Goal: Transaction & Acquisition: Purchase product/service

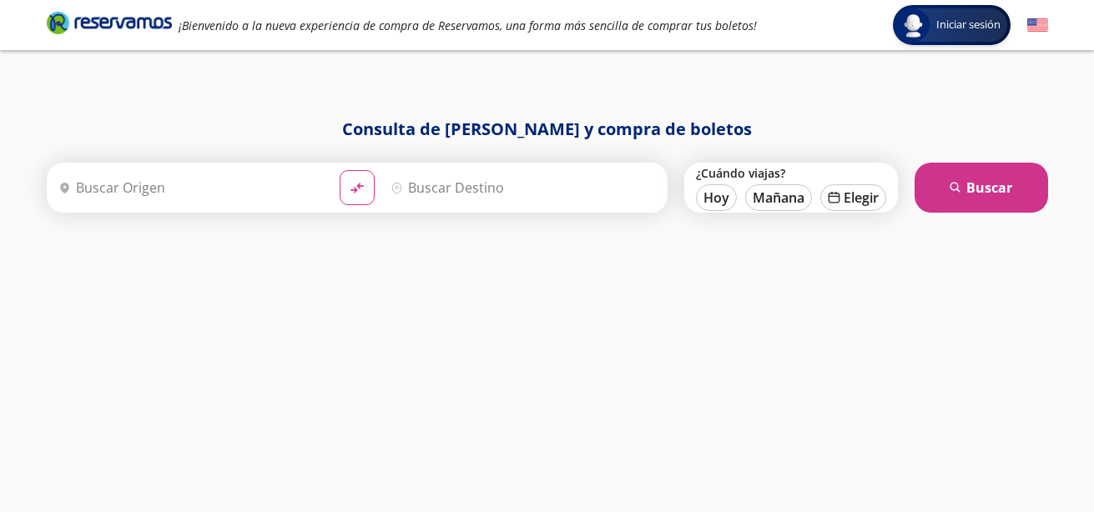
click at [158, 183] on input "Origen" at bounding box center [189, 188] width 274 height 42
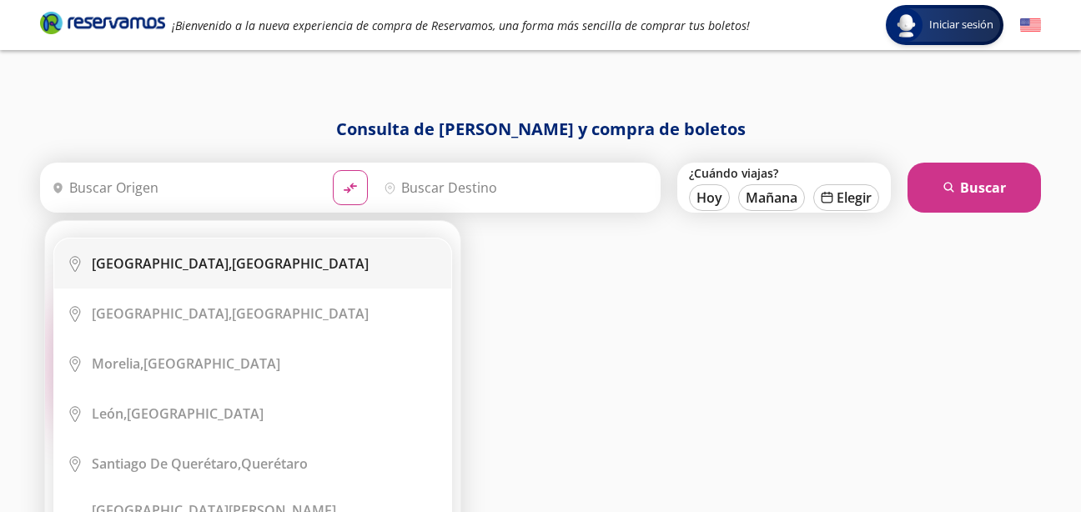
click at [219, 269] on div "[GEOGRAPHIC_DATA], [GEOGRAPHIC_DATA]" at bounding box center [230, 263] width 277 height 18
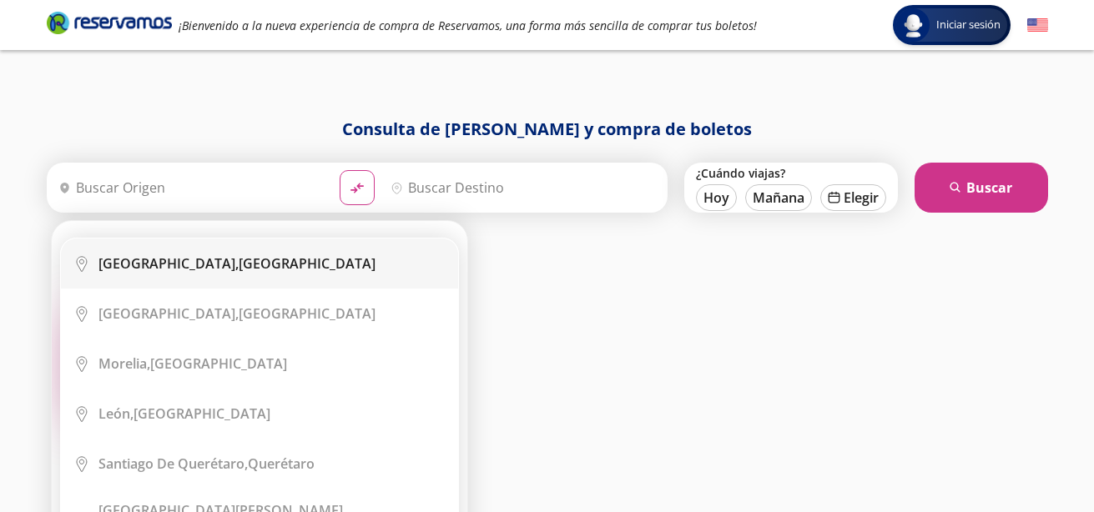
type input "[GEOGRAPHIC_DATA], [GEOGRAPHIC_DATA]"
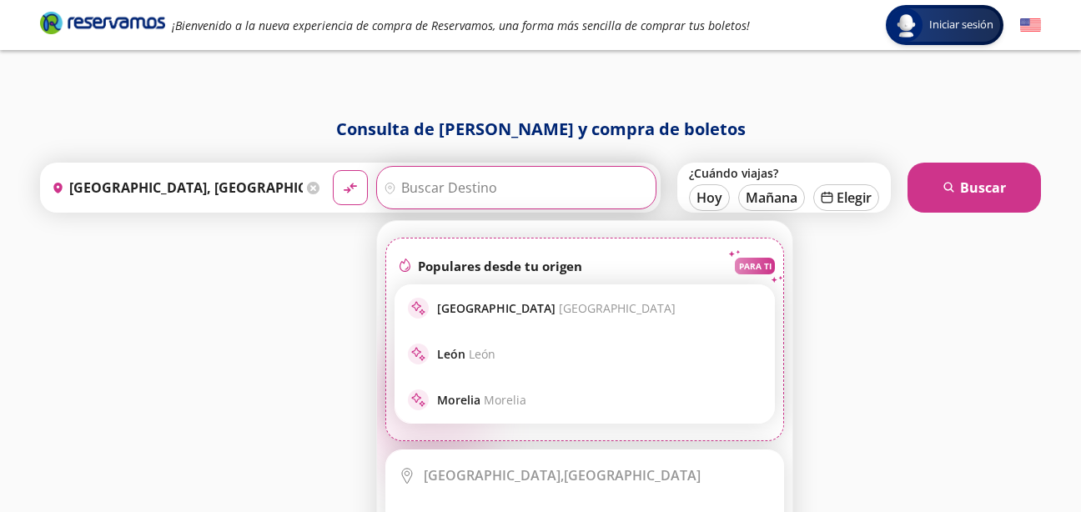
click at [540, 180] on input "Destino" at bounding box center [514, 188] width 274 height 42
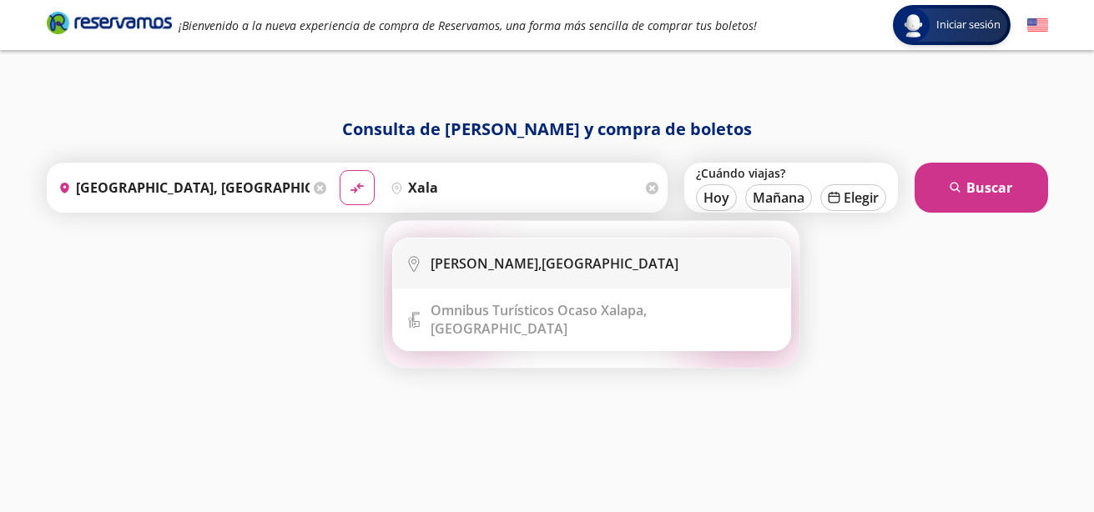
click at [569, 255] on div "[PERSON_NAME], [GEOGRAPHIC_DATA]" at bounding box center [555, 263] width 248 height 18
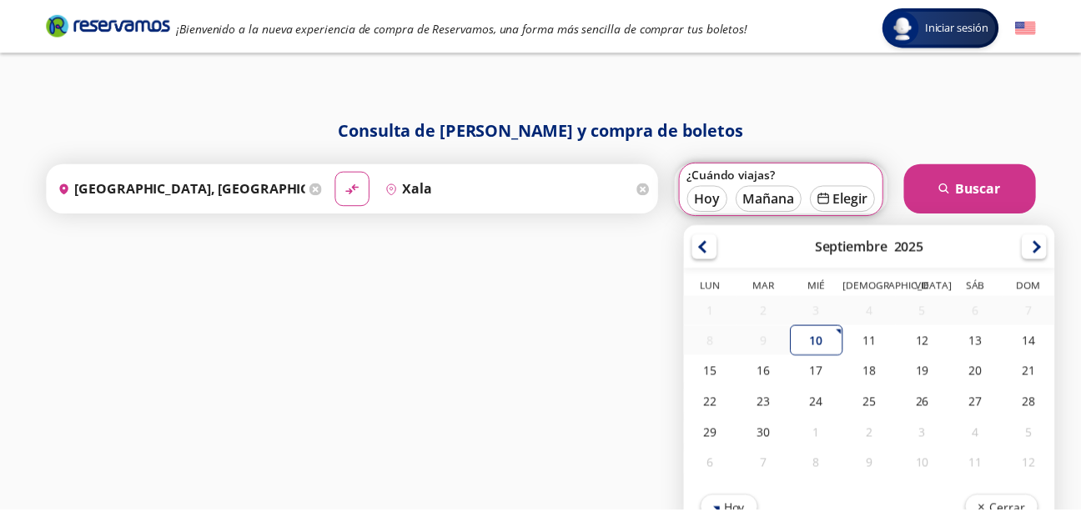
scroll to position [18, 0]
type input "[PERSON_NAME], [GEOGRAPHIC_DATA]"
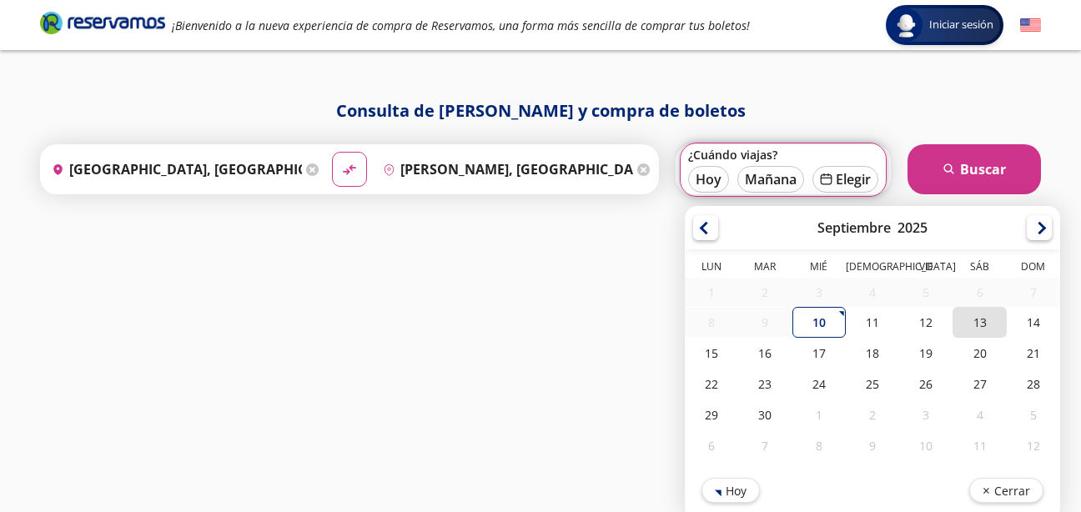
click at [987, 320] on div "13" at bounding box center [979, 322] width 53 height 31
type input "[DATE]"
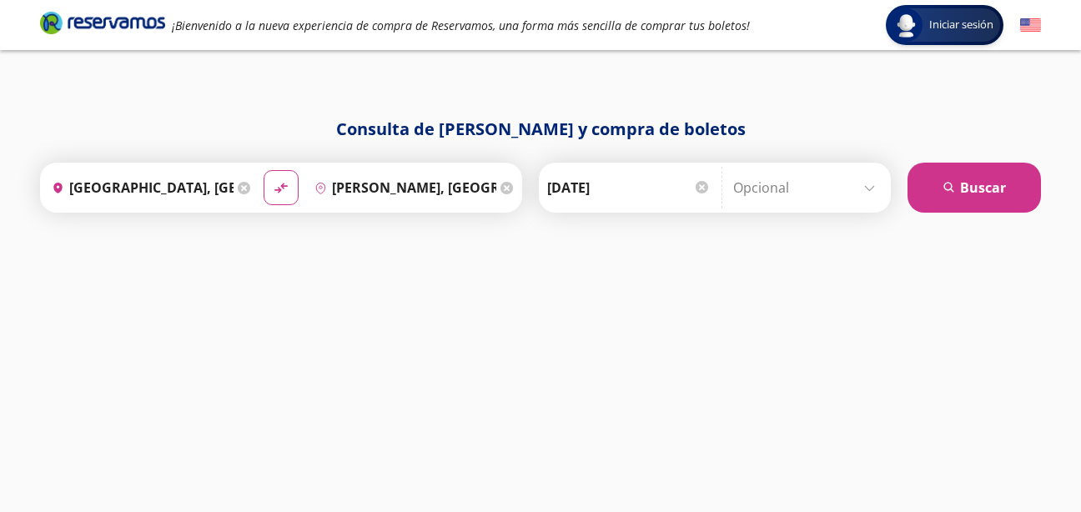
scroll to position [0, 0]
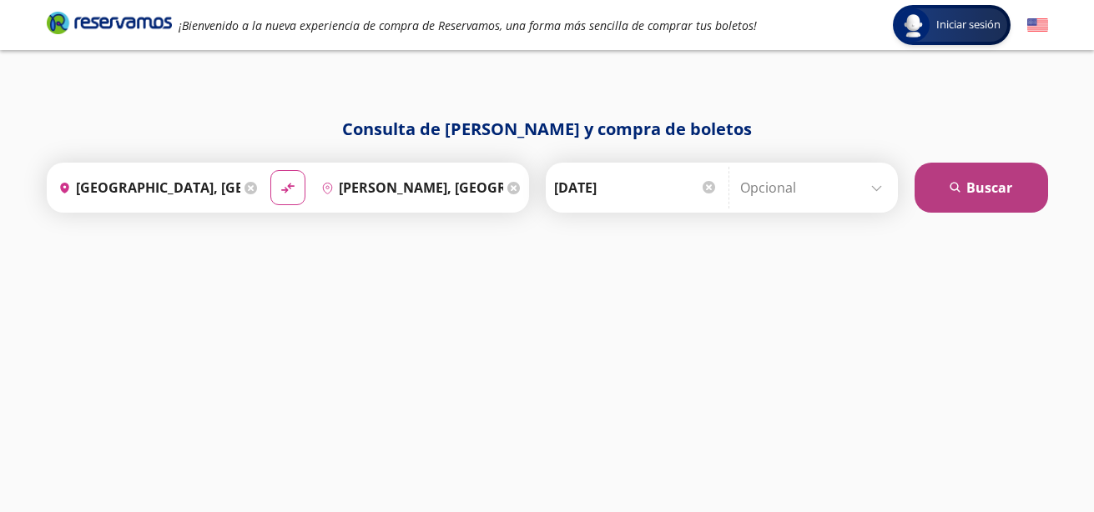
click at [1013, 186] on button "search [GEOGRAPHIC_DATA]" at bounding box center [980, 188] width 133 height 50
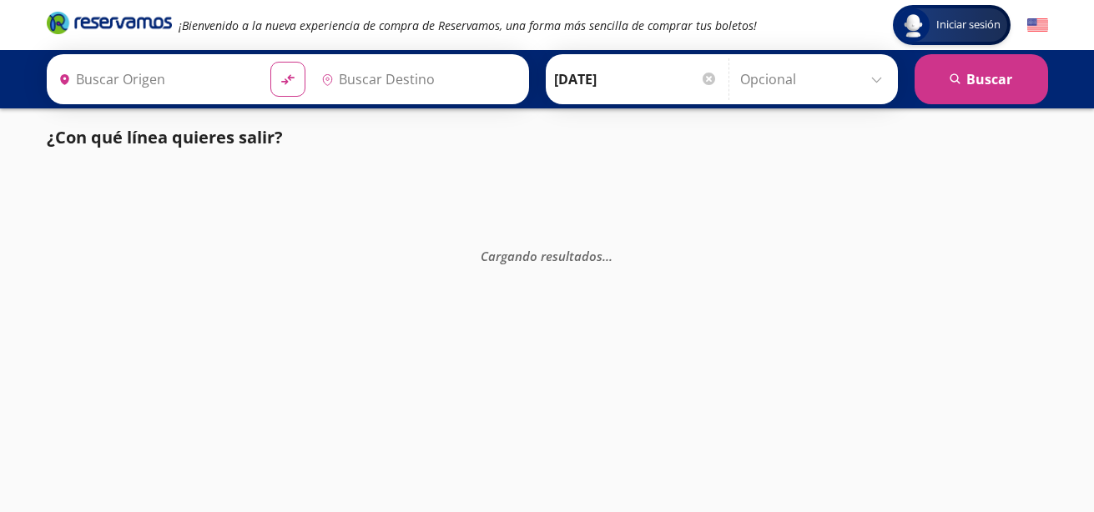
type input "[PERSON_NAME], [GEOGRAPHIC_DATA]"
type input "[GEOGRAPHIC_DATA], [GEOGRAPHIC_DATA]"
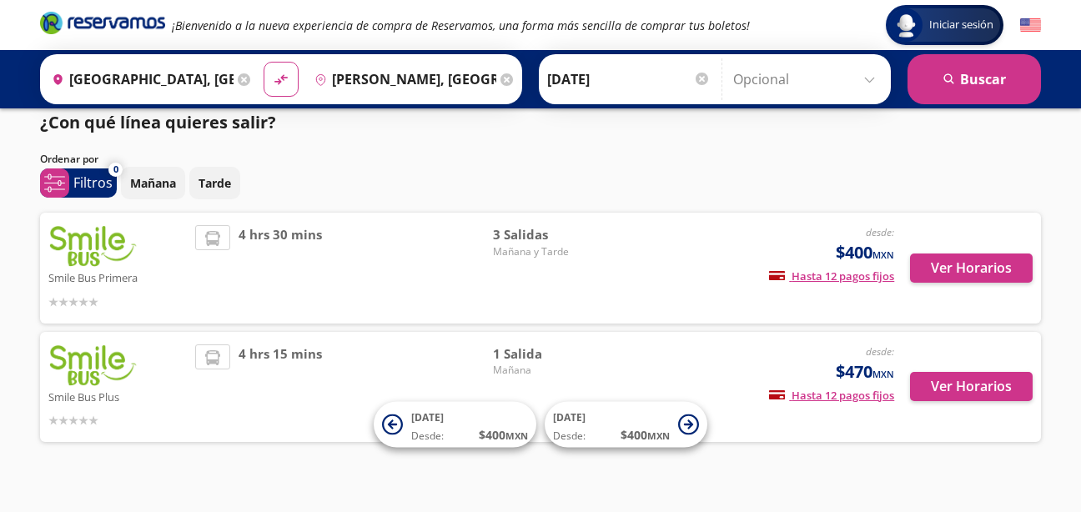
scroll to position [11, 0]
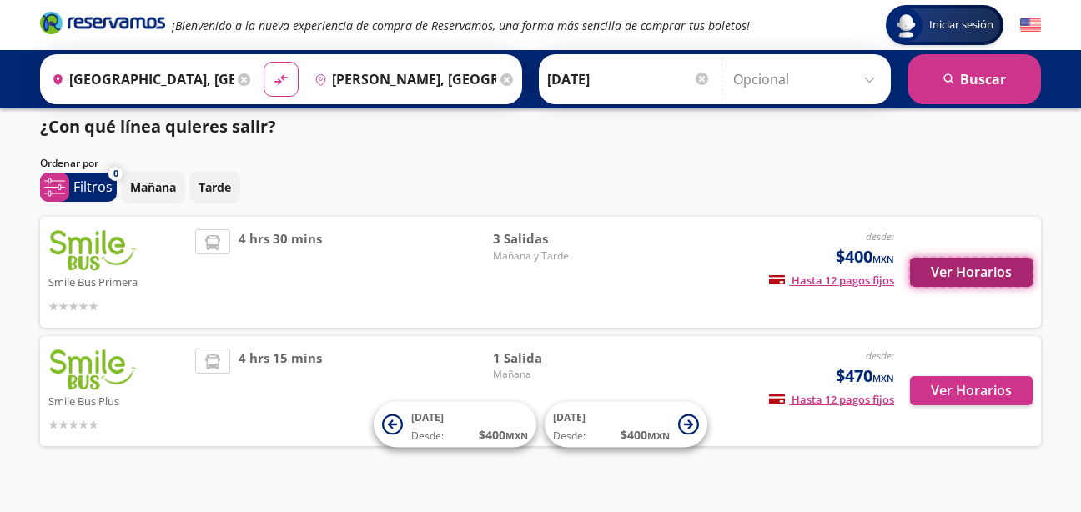
click at [974, 276] on button "Ver Horarios" at bounding box center [971, 272] width 123 height 29
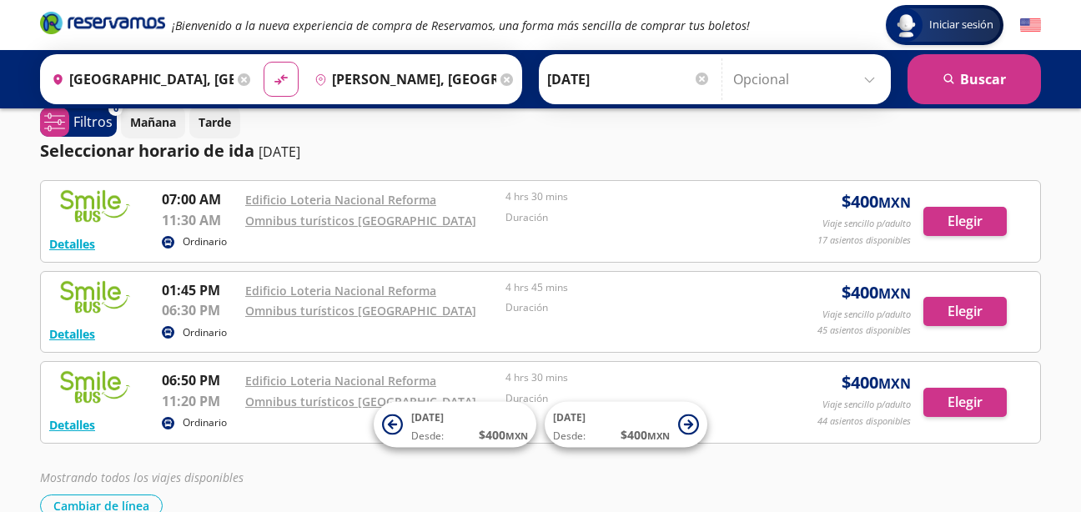
scroll to position [18, 0]
click at [701, 78] on div at bounding box center [702, 79] width 13 height 13
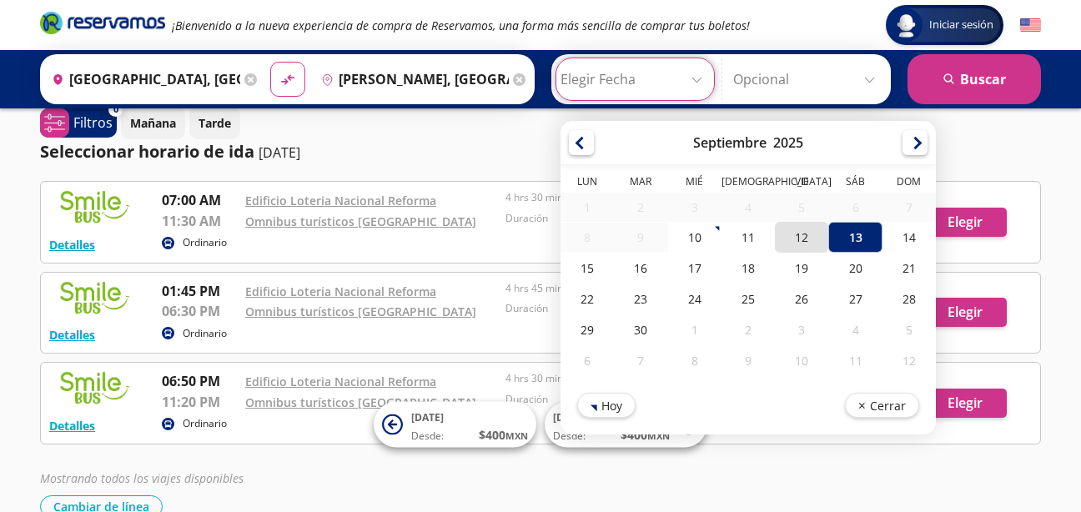
click at [800, 236] on div "12" at bounding box center [801, 237] width 53 height 31
type input "[DATE]"
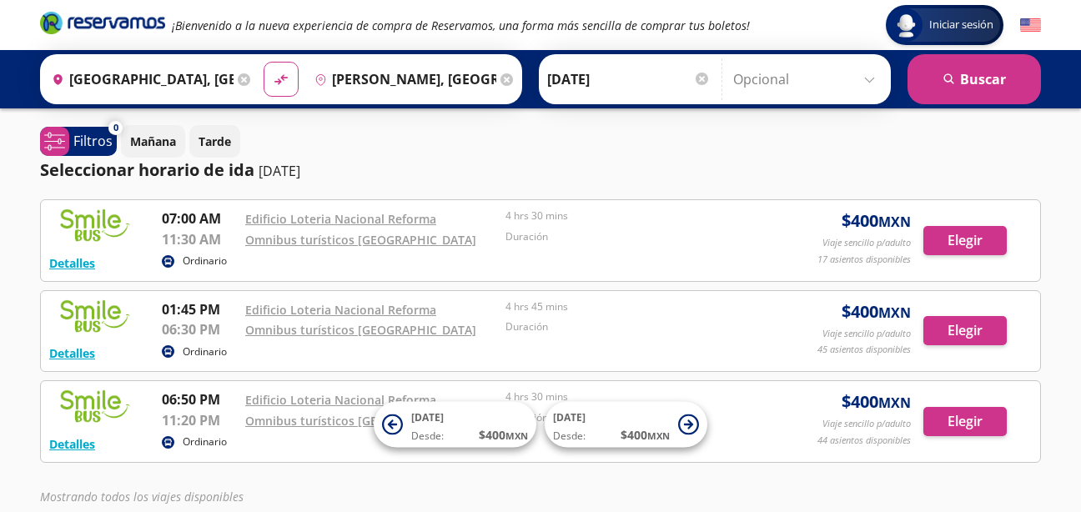
scroll to position [108, 0]
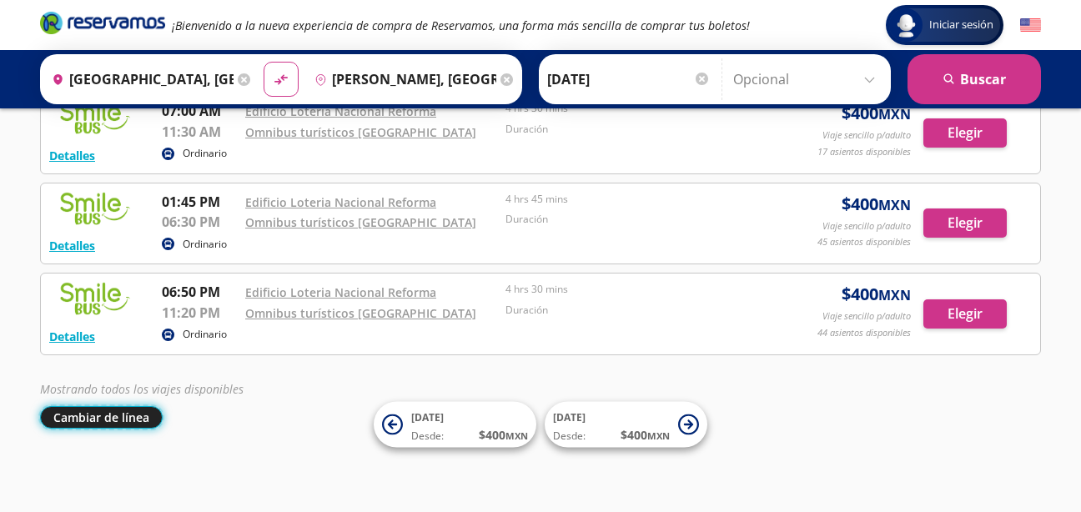
click at [120, 415] on button "Cambiar de línea" at bounding box center [101, 417] width 123 height 23
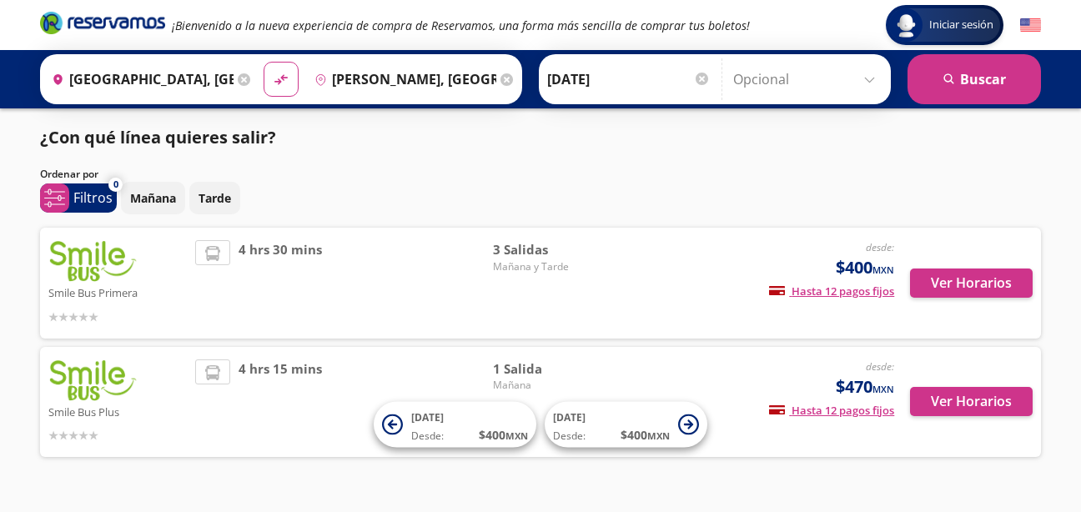
scroll to position [37, 0]
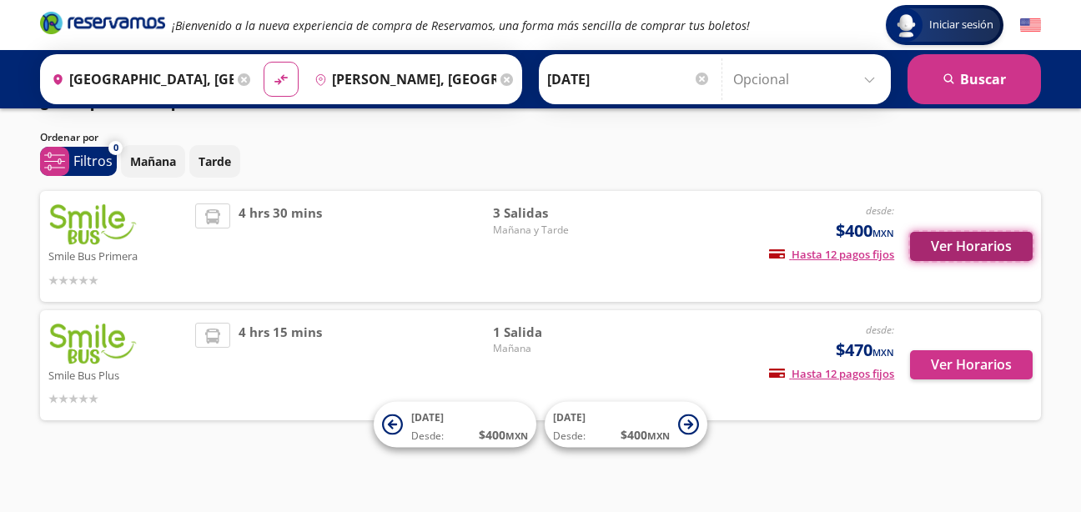
click at [969, 247] on button "Ver Horarios" at bounding box center [971, 246] width 123 height 29
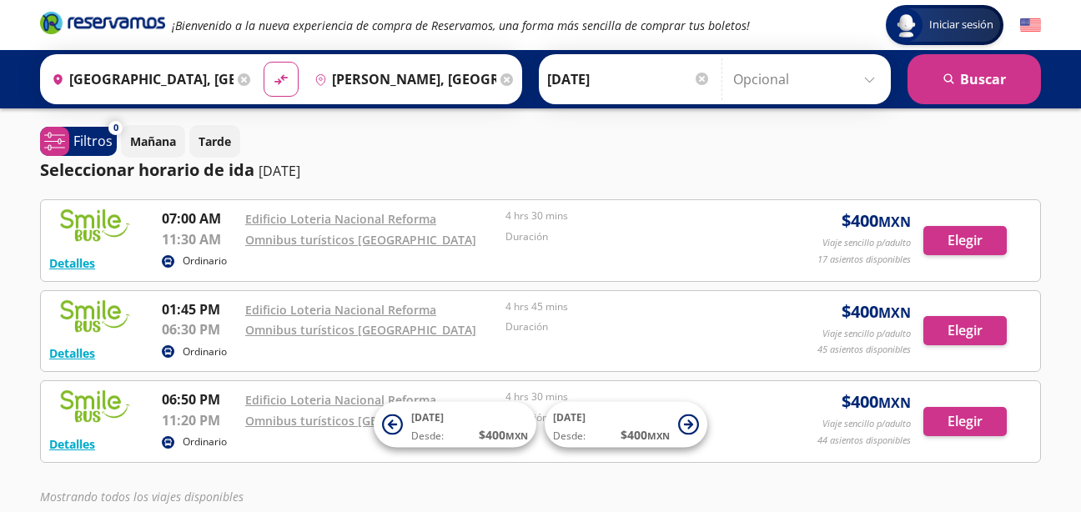
scroll to position [108, 0]
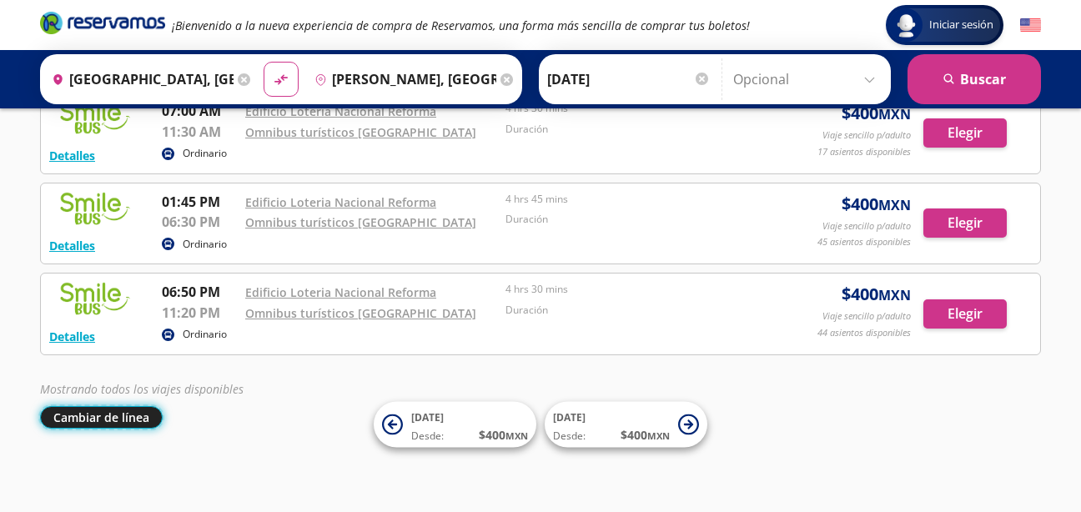
click at [126, 418] on button "Cambiar de línea" at bounding box center [101, 417] width 123 height 23
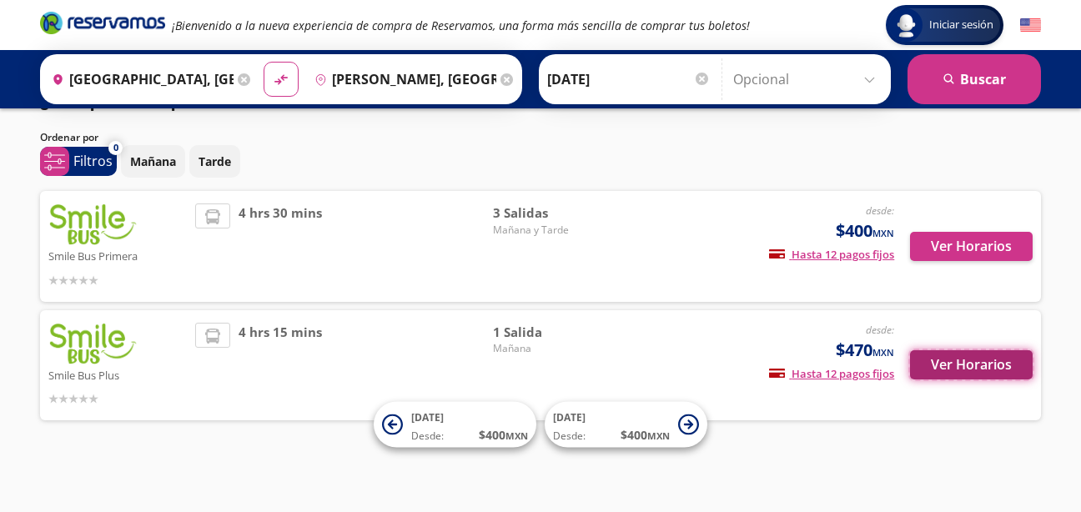
click at [969, 352] on button "Ver Horarios" at bounding box center [971, 364] width 123 height 29
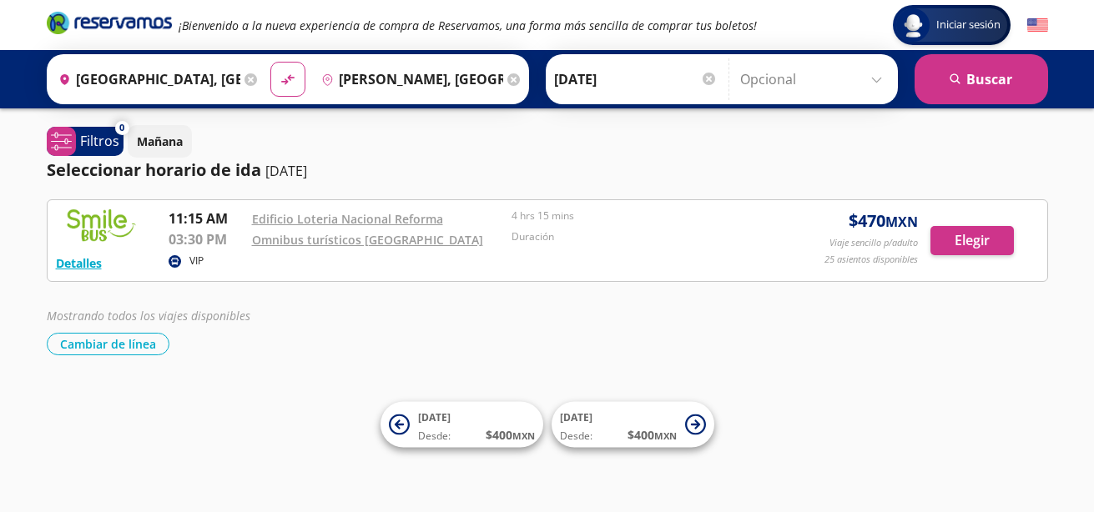
click at [710, 77] on div at bounding box center [708, 79] width 13 height 13
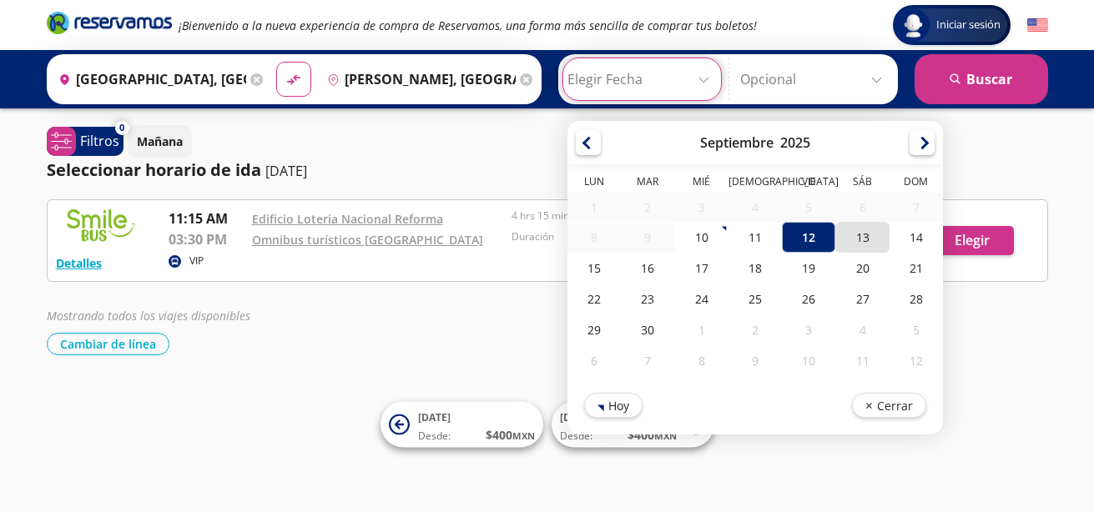
click at [868, 241] on div "13" at bounding box center [861, 237] width 53 height 31
type input "[DATE]"
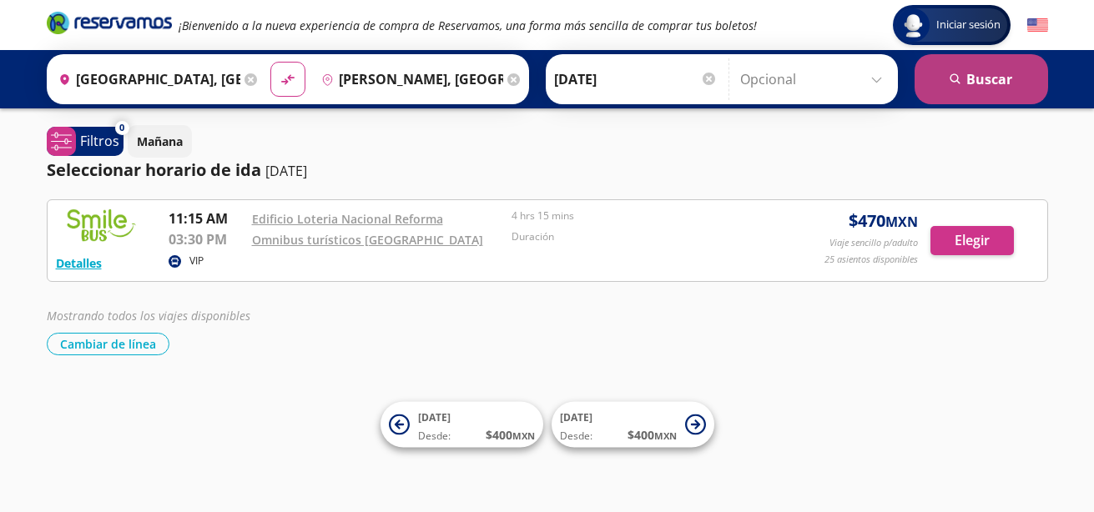
click at [990, 67] on button "search [GEOGRAPHIC_DATA]" at bounding box center [980, 79] width 133 height 50
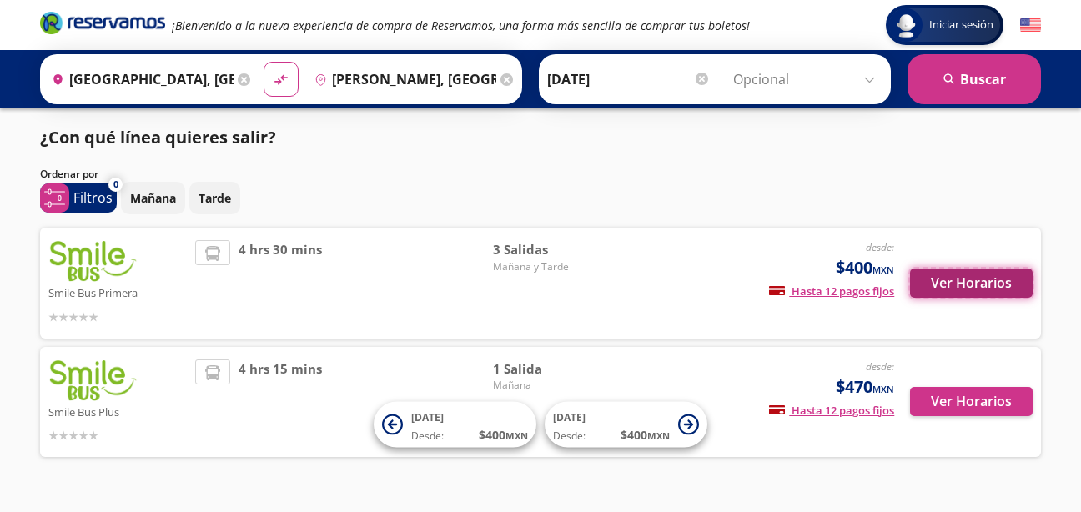
click at [974, 279] on button "Ver Horarios" at bounding box center [971, 283] width 123 height 29
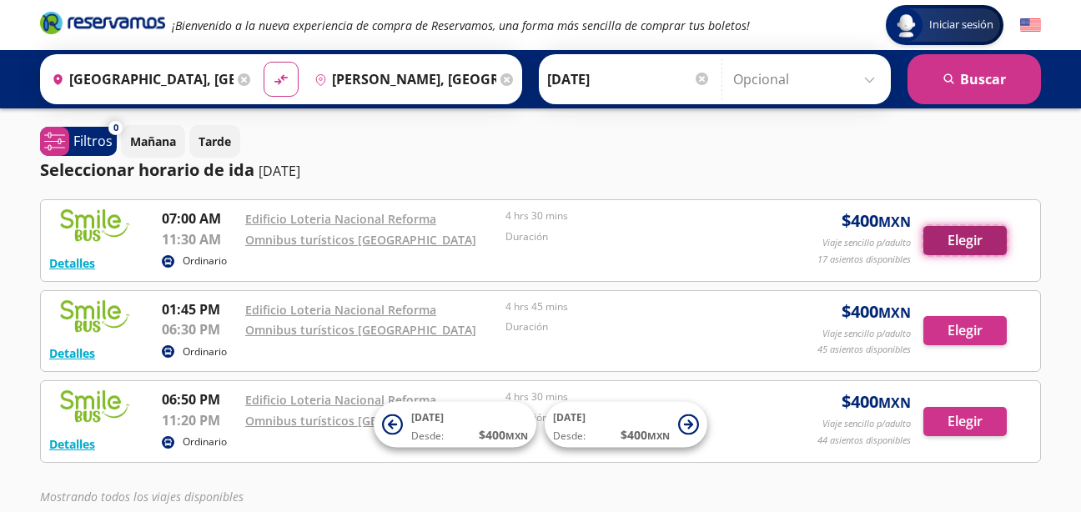
click at [969, 244] on button "Elegir" at bounding box center [965, 240] width 83 height 29
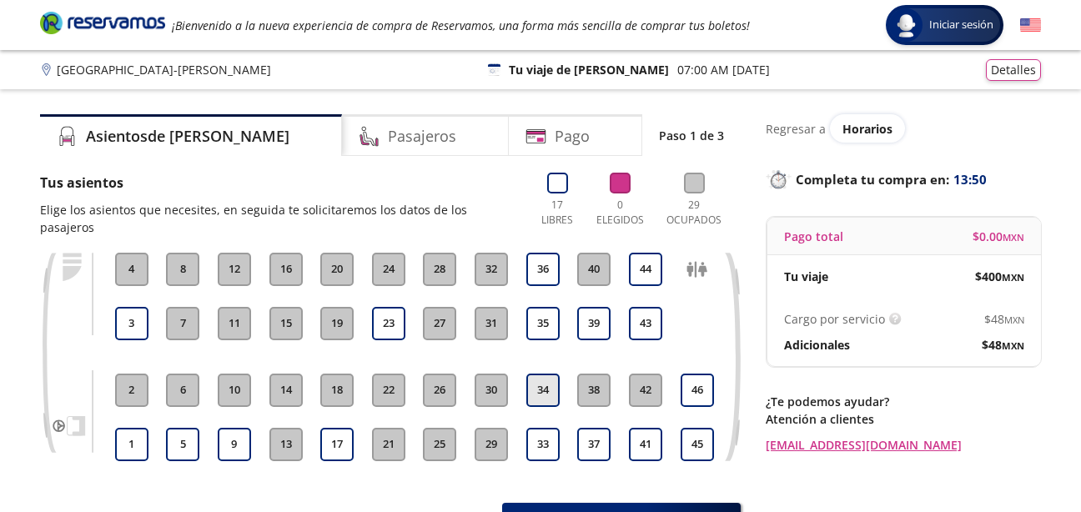
click at [549, 377] on button "34" at bounding box center [542, 390] width 33 height 33
click at [551, 428] on button "33" at bounding box center [542, 444] width 33 height 33
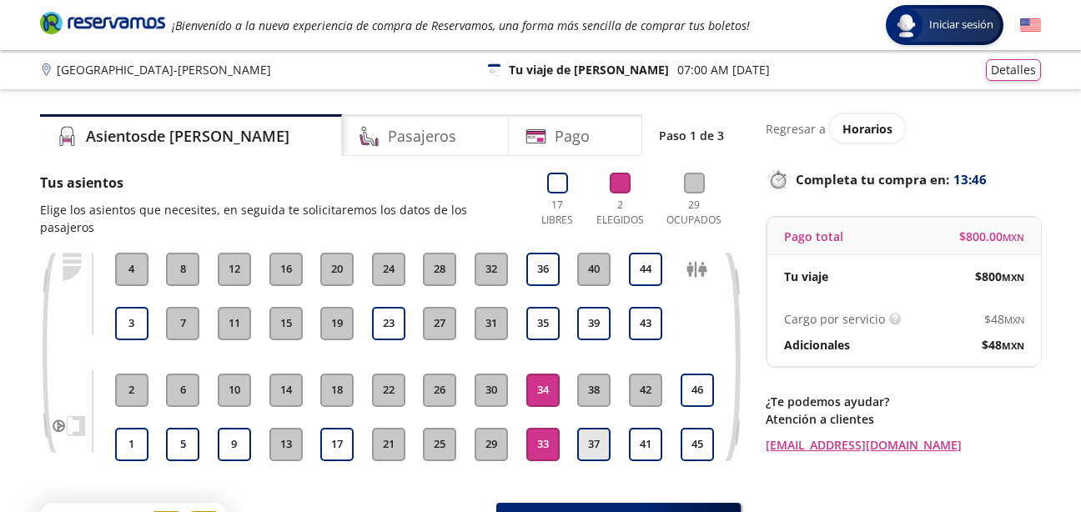
click at [592, 428] on button "37" at bounding box center [593, 444] width 33 height 33
click at [697, 259] on icon at bounding box center [697, 269] width 21 height 21
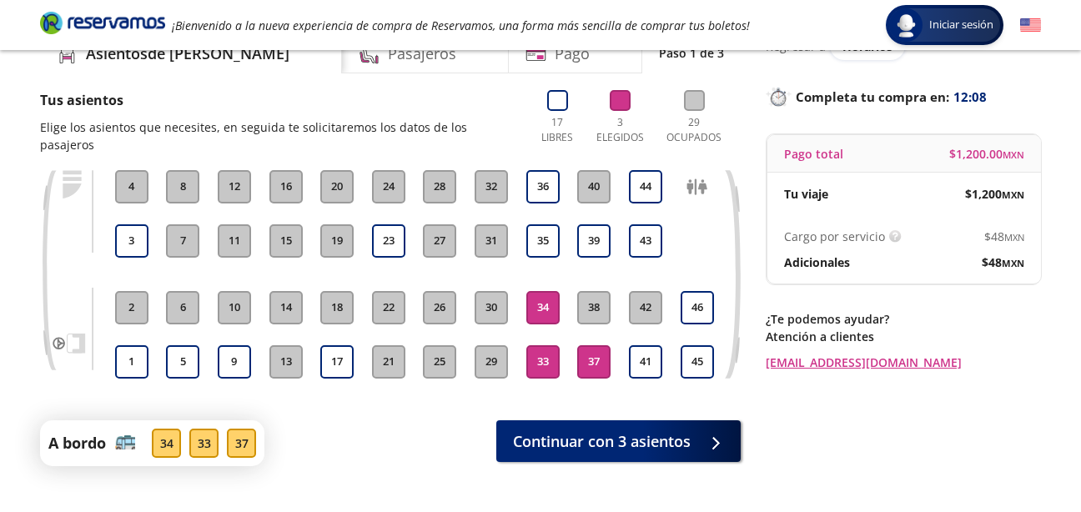
scroll to position [83, 0]
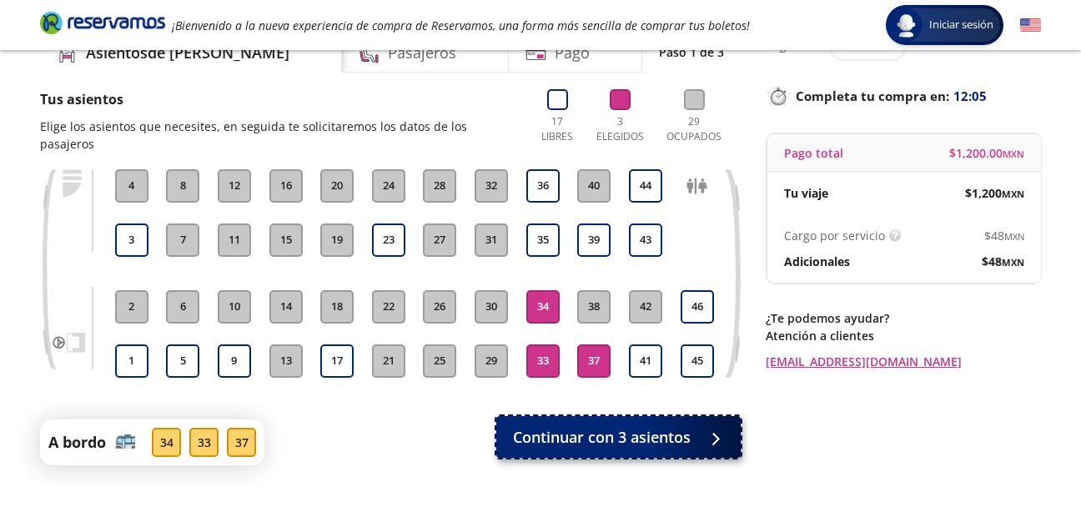
click at [643, 426] on span "Continuar con 3 asientos" at bounding box center [602, 437] width 178 height 23
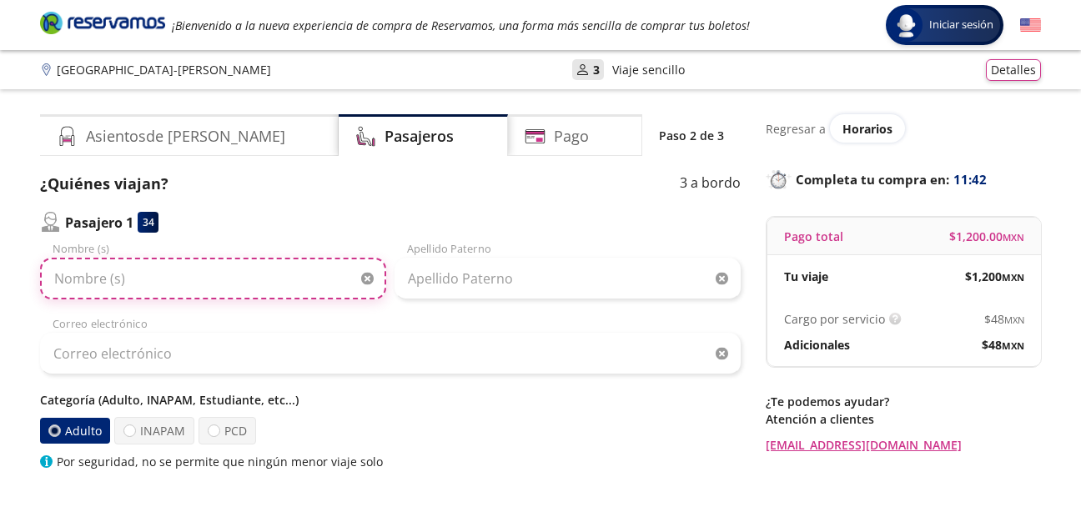
click at [189, 274] on input "Nombre (s)" at bounding box center [213, 279] width 346 height 42
type input "[PERSON_NAME]"
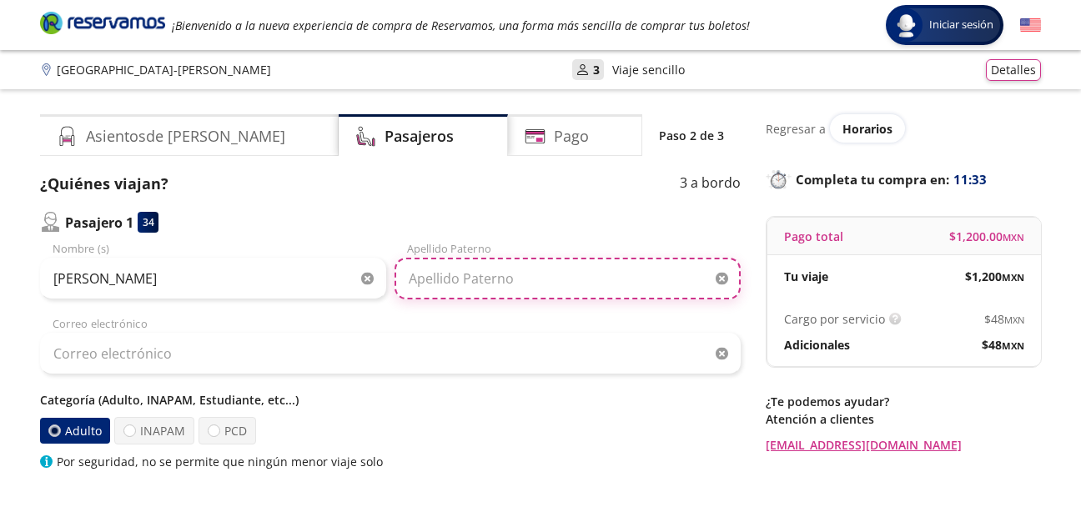
click at [431, 291] on input "Apellido Paterno" at bounding box center [568, 279] width 346 height 42
type input "[PERSON_NAME]"
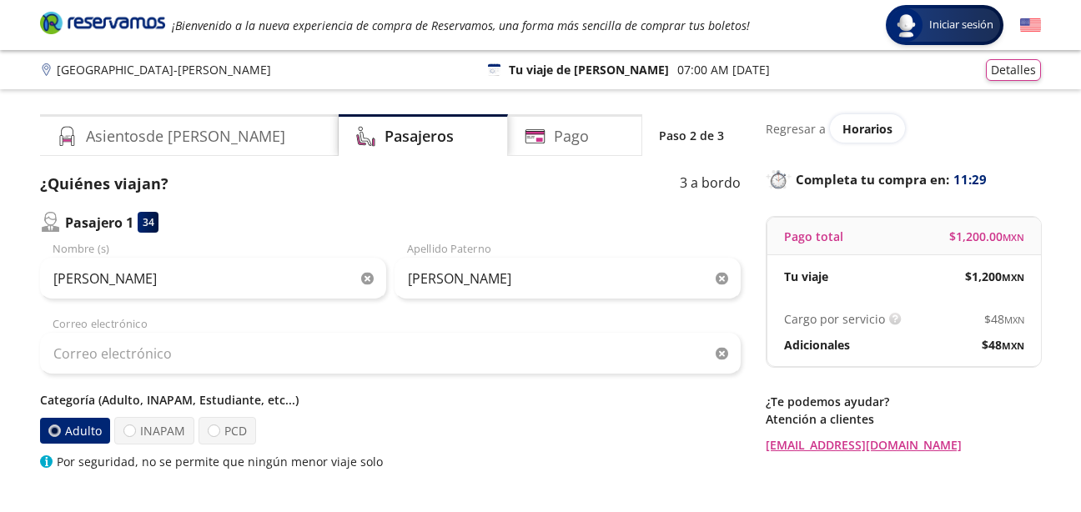
click at [92, 426] on label "Adulto" at bounding box center [75, 431] width 70 height 26
click at [60, 426] on input "Adulto" at bounding box center [54, 431] width 11 height 11
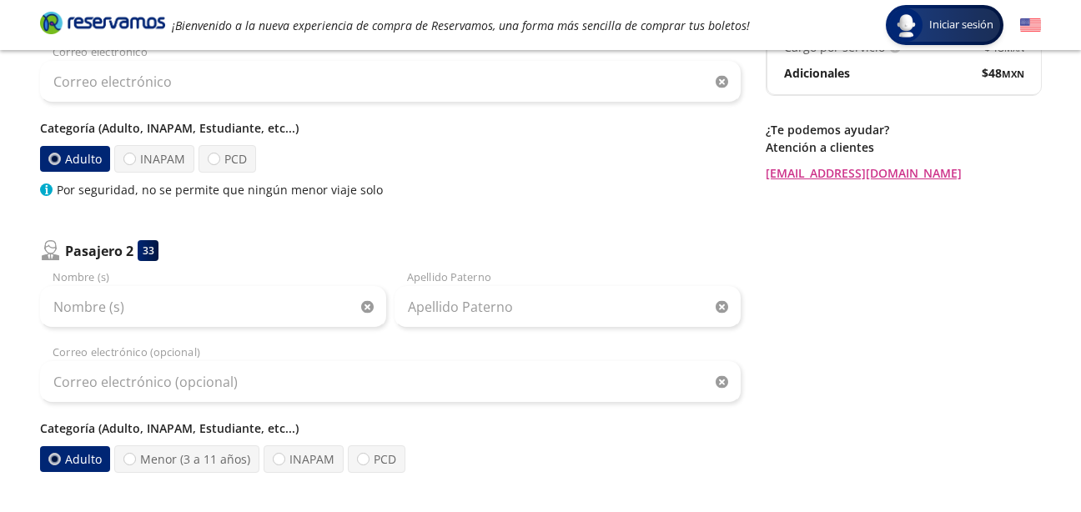
scroll to position [273, 0]
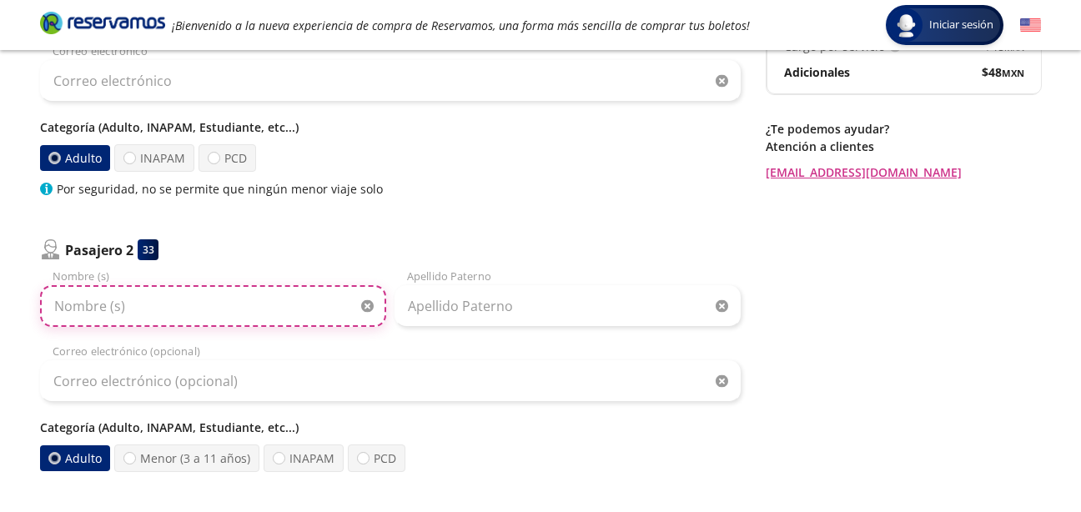
click at [71, 312] on input "Nombre (s)" at bounding box center [213, 306] width 346 height 42
type input "[PERSON_NAME]"
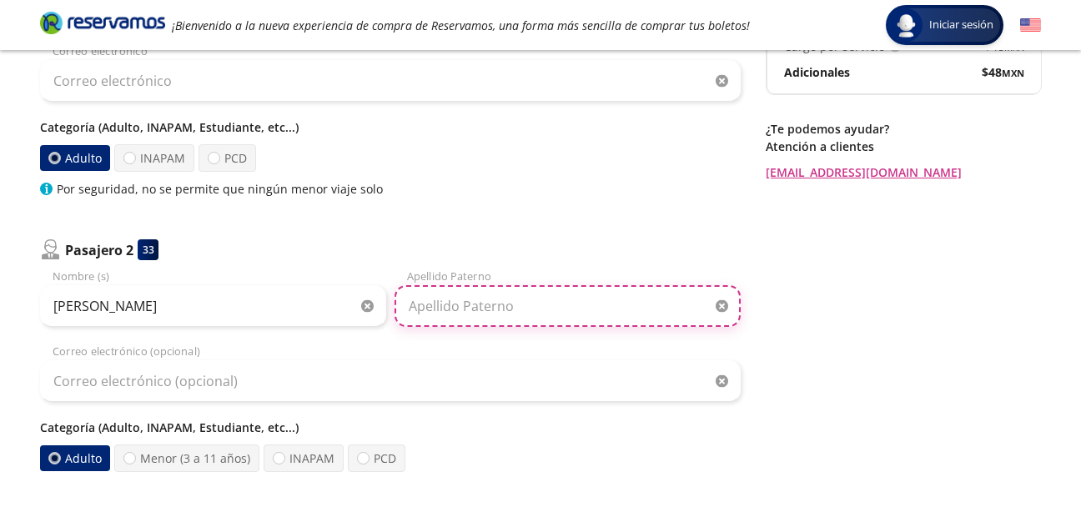
click at [464, 306] on input "Apellido Paterno" at bounding box center [568, 306] width 346 height 42
type input "[PERSON_NAME]"
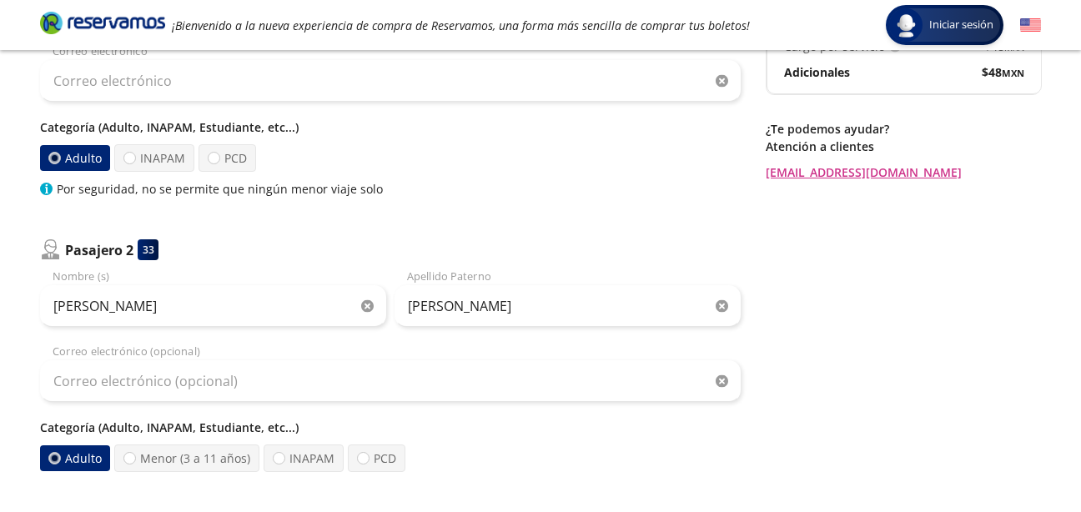
click at [73, 456] on label "Adulto" at bounding box center [75, 459] width 70 height 26
click at [60, 456] on input "Adulto" at bounding box center [54, 458] width 11 height 11
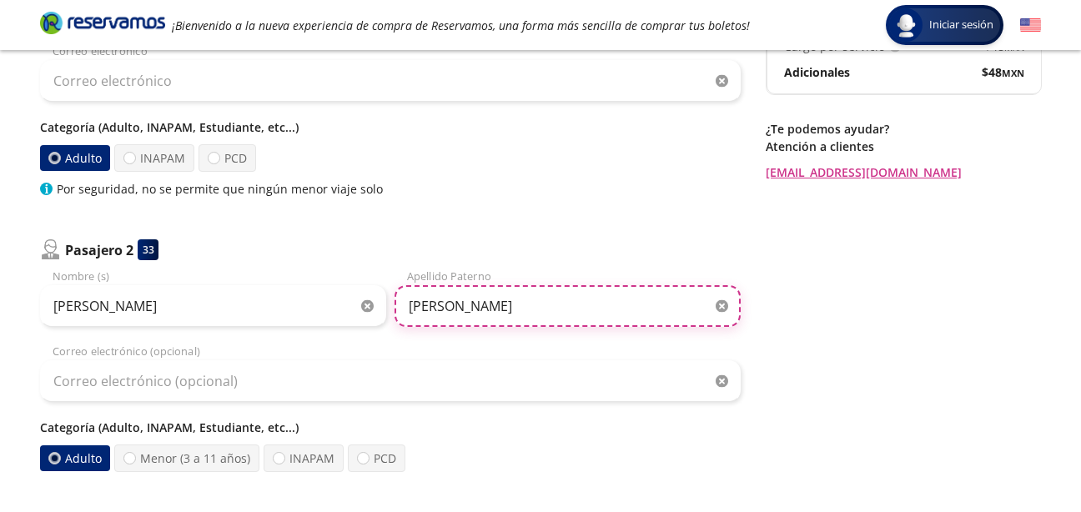
click at [464, 315] on input "[PERSON_NAME]" at bounding box center [568, 306] width 346 height 42
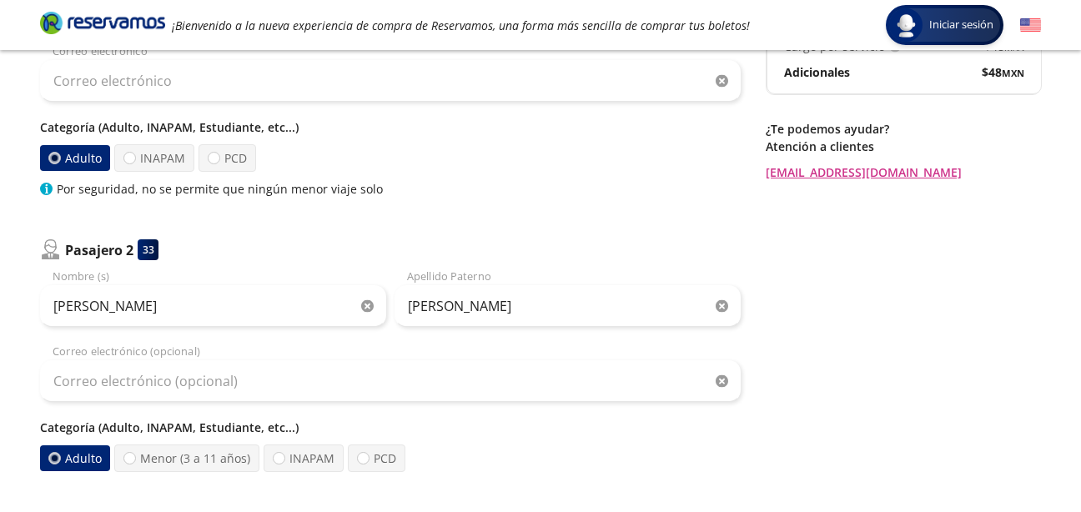
click at [484, 402] on div "[PERSON_NAME] Nombre (s) [PERSON_NAME] Apellido Paterno Correo electrónico (opc…" at bounding box center [390, 371] width 701 height 204
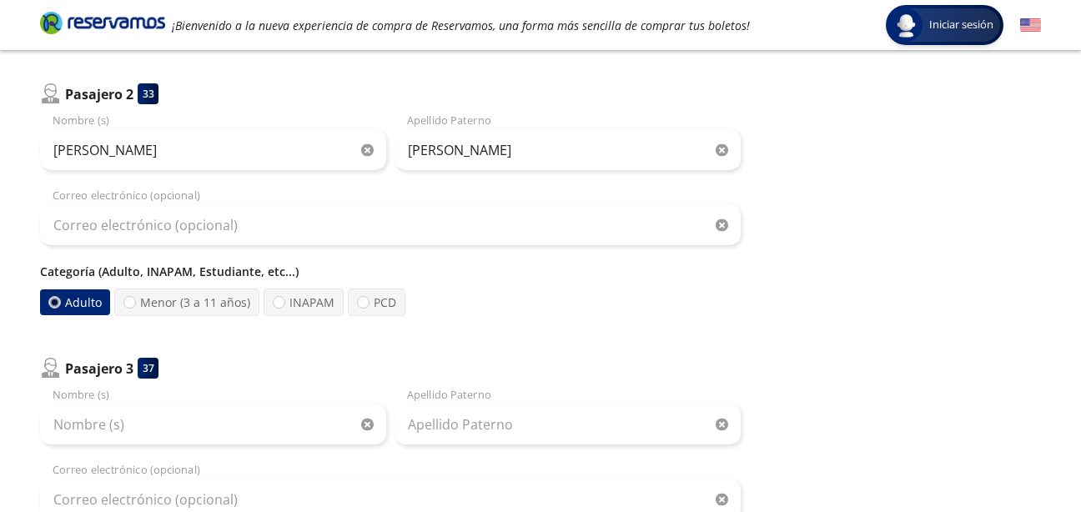
scroll to position [451, 0]
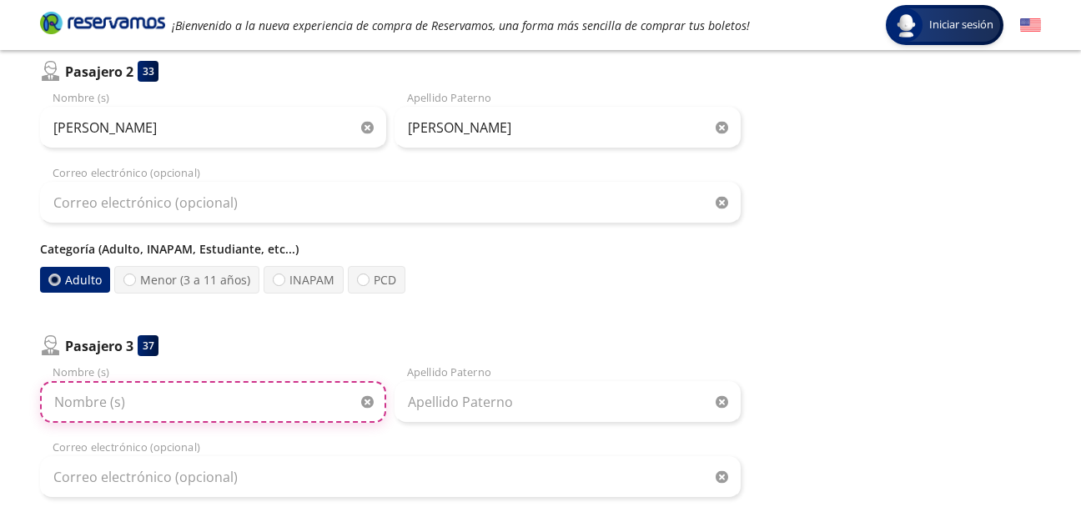
click at [124, 389] on input "Nombre (s)" at bounding box center [213, 402] width 346 height 42
type input "[PERSON_NAME]"
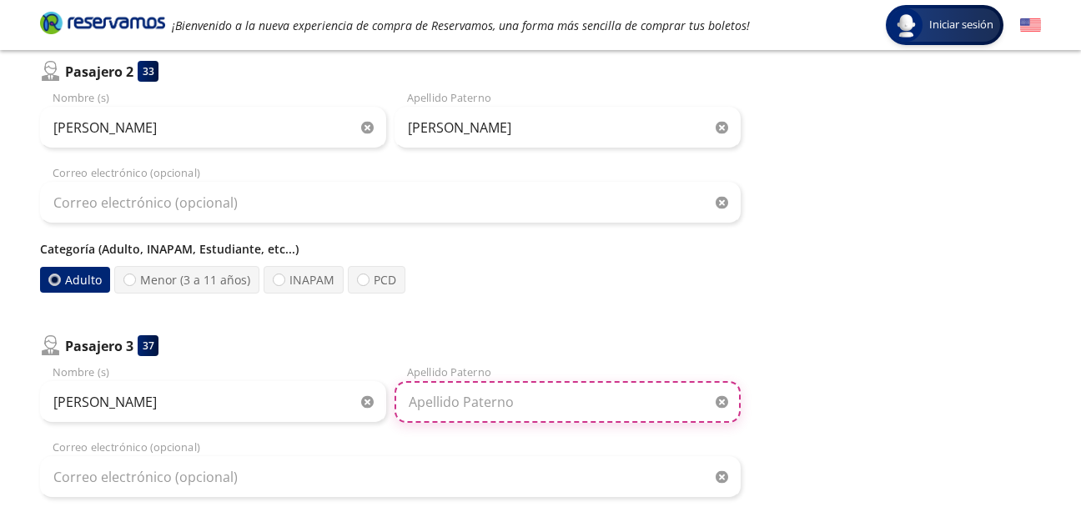
click at [441, 407] on input "Apellido Paterno" at bounding box center [568, 402] width 346 height 42
type input "[PERSON_NAME]"
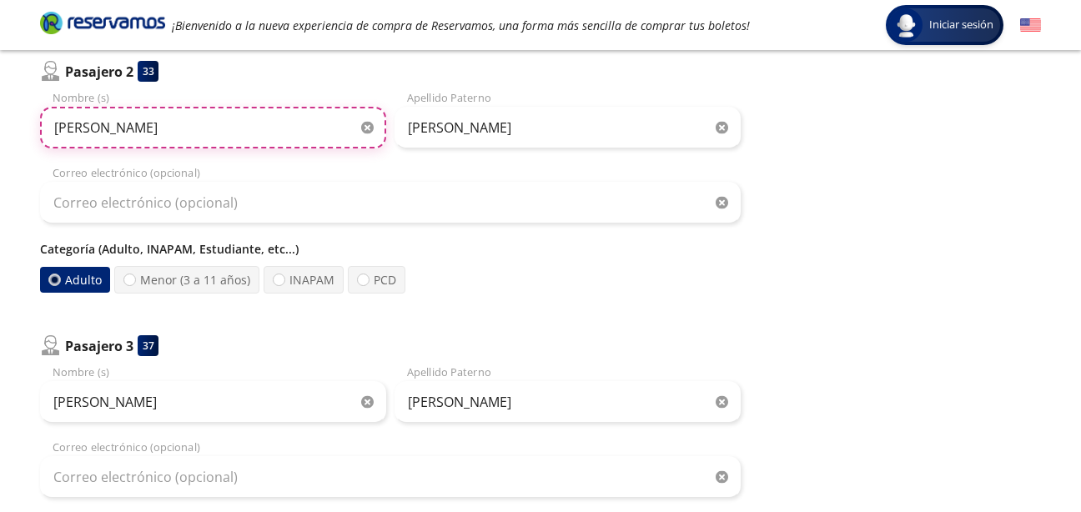
drag, startPoint x: 123, startPoint y: 132, endPoint x: 7, endPoint y: 128, distance: 116.0
click at [7, 128] on div "Group 9 Created with Sketch. Datos para la compra Ciudad de México - [PERSON_NA…" at bounding box center [540, 210] width 1081 height 1322
type input "[PERSON_NAME]"
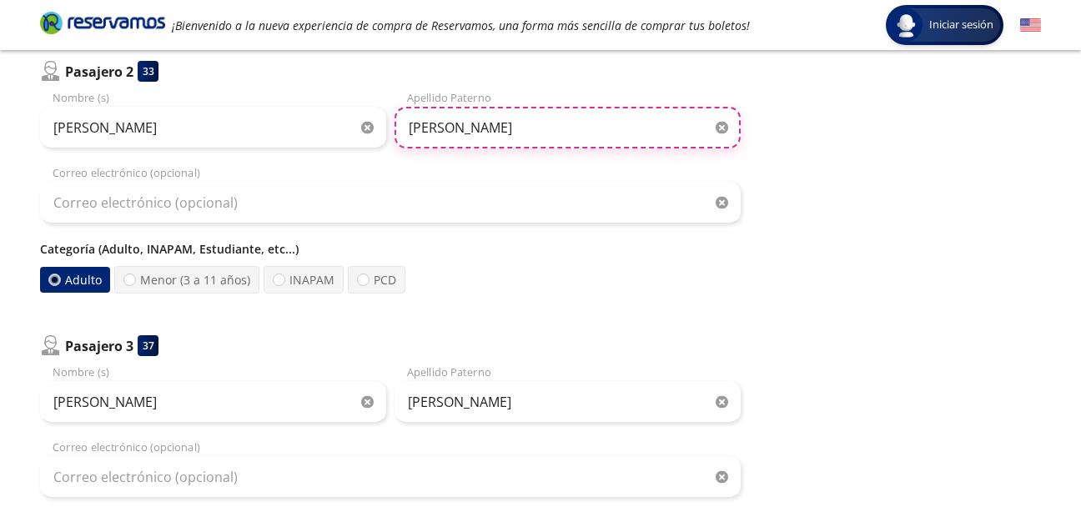
drag, startPoint x: 470, startPoint y: 112, endPoint x: 338, endPoint y: 138, distance: 134.5
click at [338, 138] on div "[PERSON_NAME] Nombre (s) [PERSON_NAME] Apellido Paterno" at bounding box center [390, 119] width 701 height 58
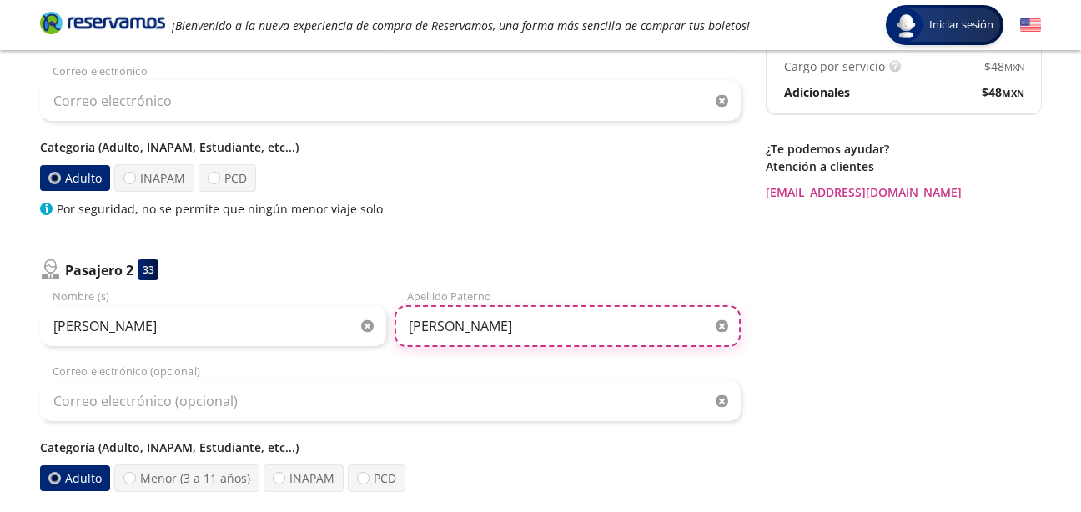
scroll to position [194, 0]
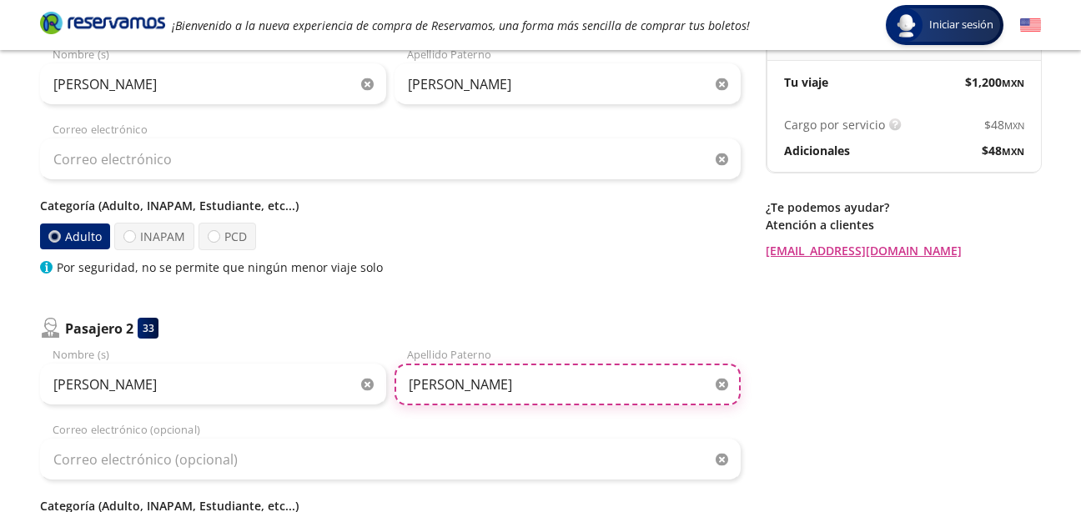
type input "[PERSON_NAME]"
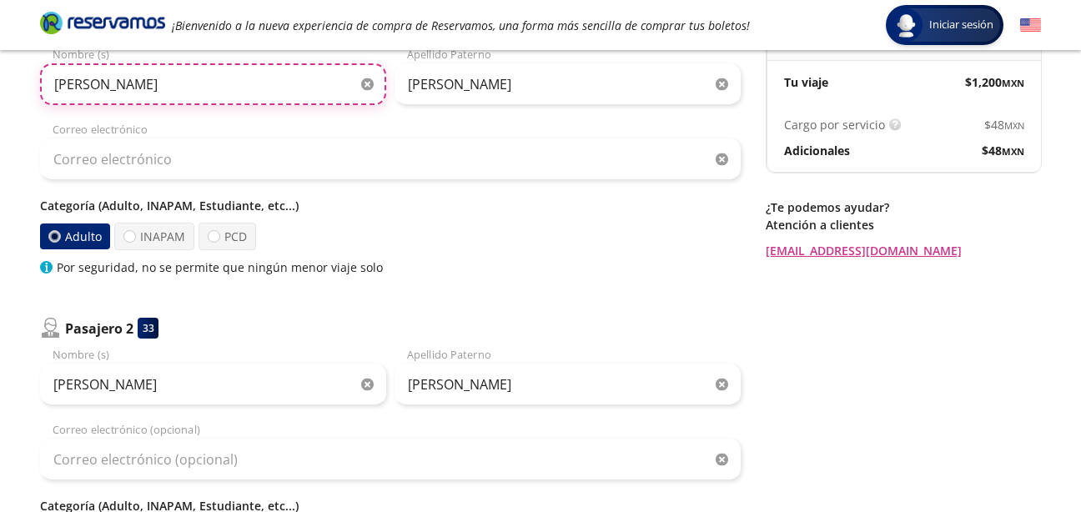
drag, startPoint x: 114, startPoint y: 83, endPoint x: 92, endPoint y: 84, distance: 22.6
click at [92, 84] on input "[PERSON_NAME]" at bounding box center [213, 84] width 346 height 42
type input "i"
type input "[PERSON_NAME]"
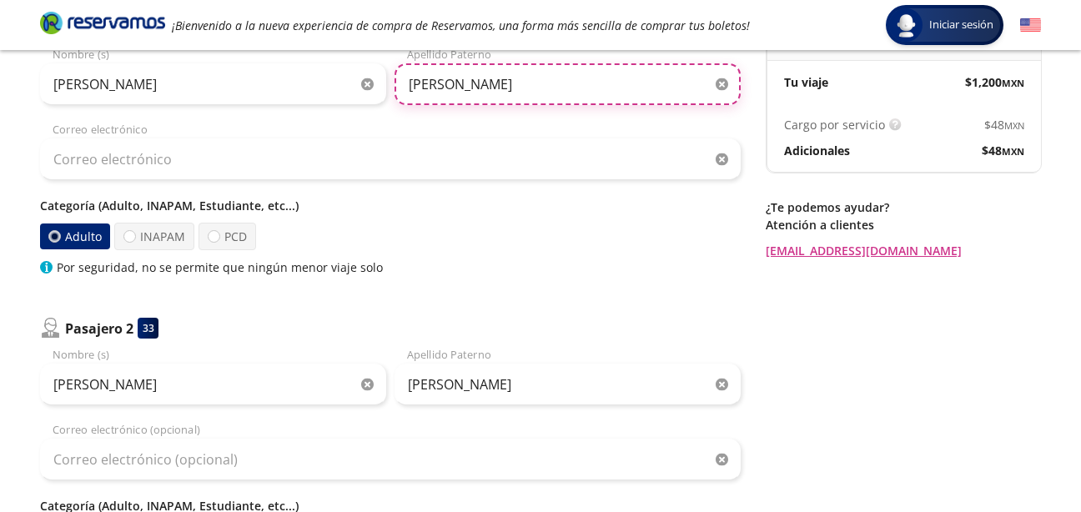
drag, startPoint x: 484, startPoint y: 75, endPoint x: 224, endPoint y: 118, distance: 262.9
click at [224, 118] on div "[PERSON_NAME] Nombre (s) [PERSON_NAME] Apellido Paterno Correo electrónico Cate…" at bounding box center [390, 161] width 701 height 229
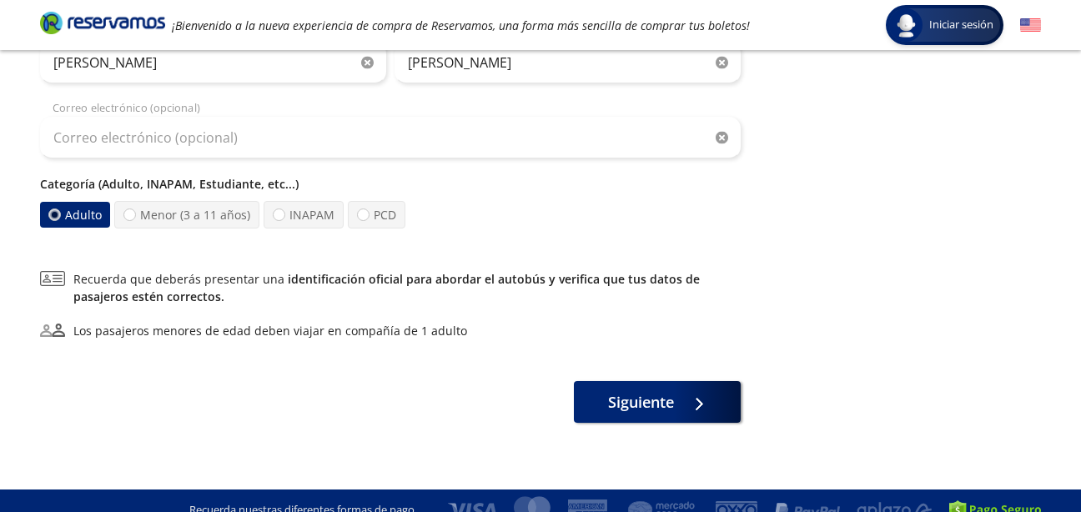
scroll to position [810, 0]
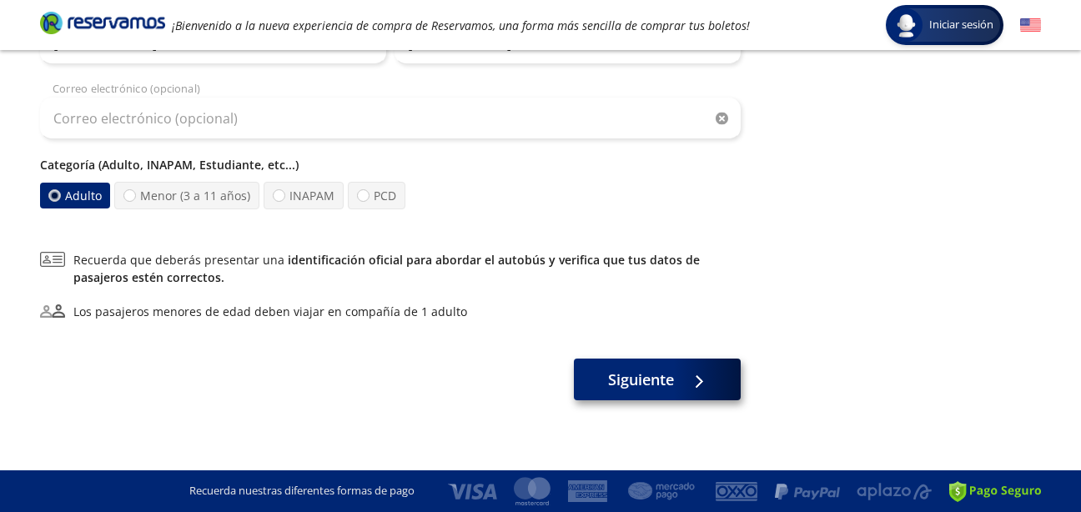
type input "[PERSON_NAME]"
click at [661, 376] on span "Siguiente" at bounding box center [641, 380] width 66 height 23
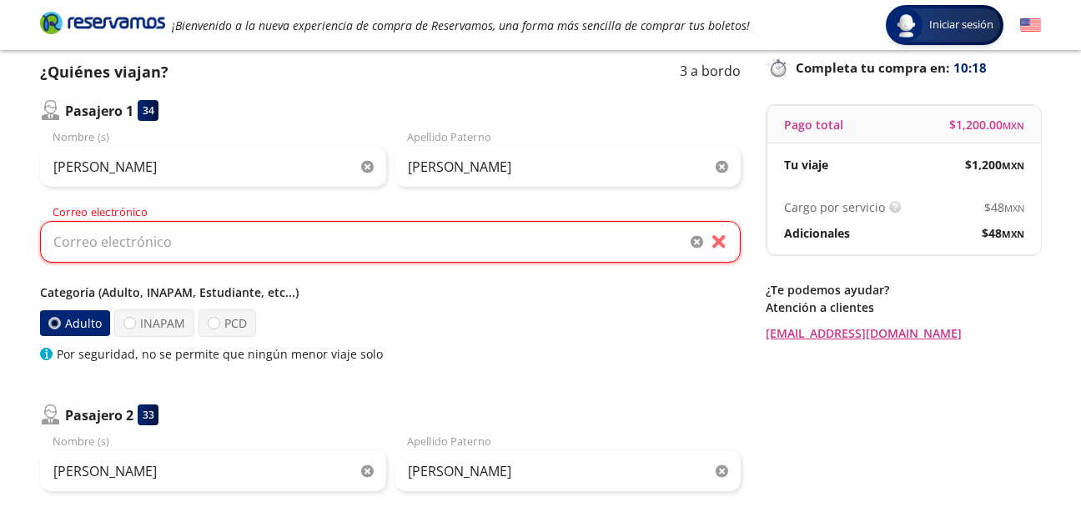
scroll to position [111, 0]
click at [252, 249] on input "Correo electrónico" at bounding box center [390, 243] width 701 height 42
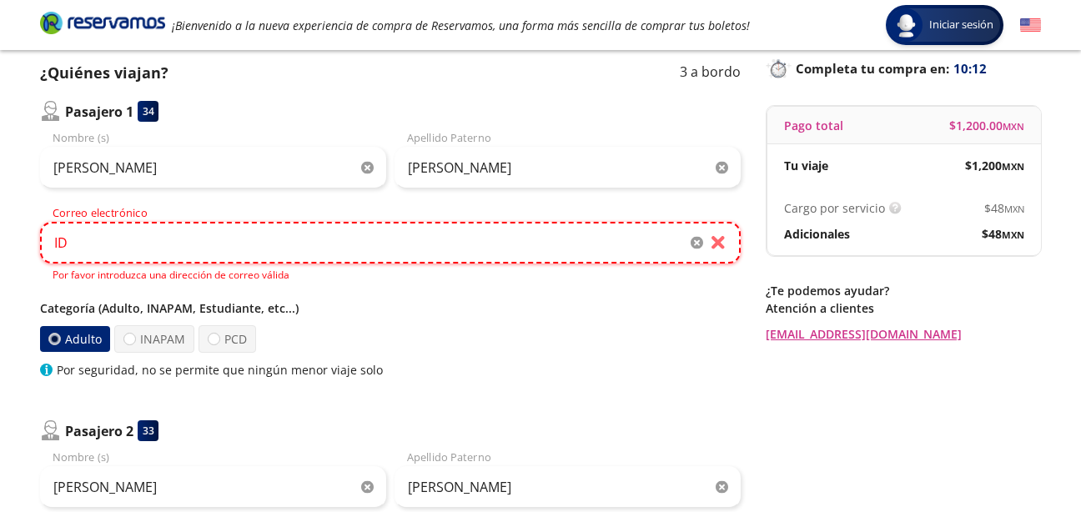
type input "I"
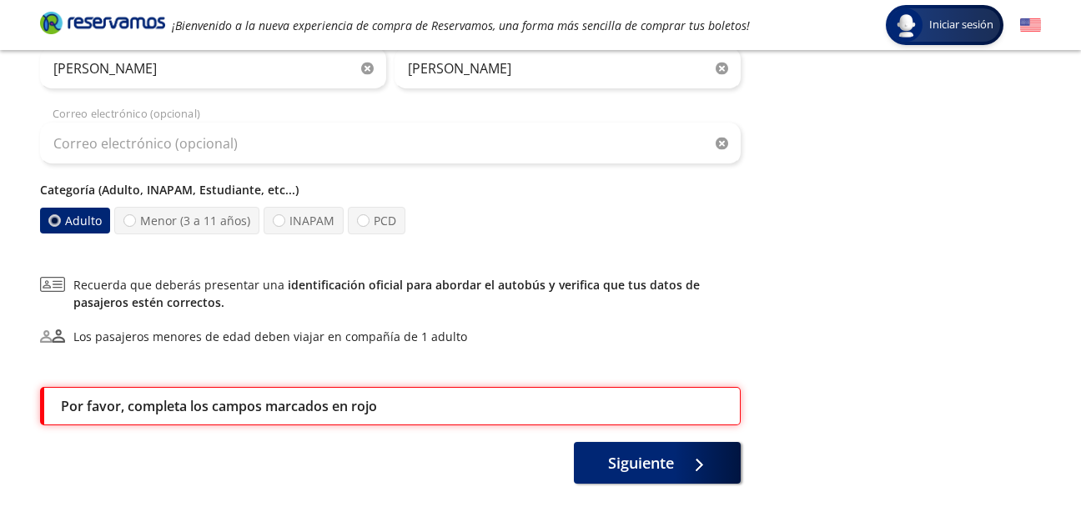
scroll to position [865, 0]
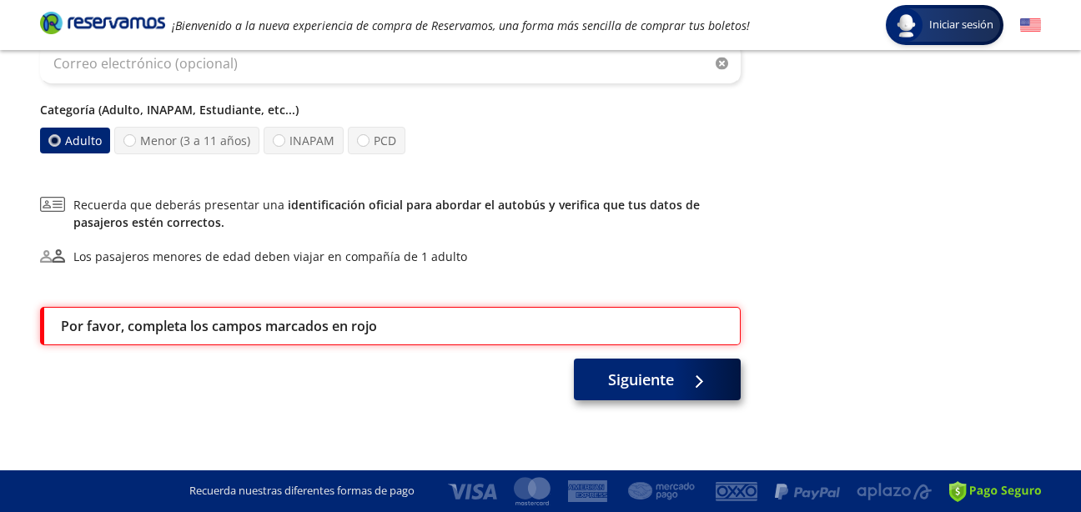
type input "[EMAIL_ADDRESS][DOMAIN_NAME]"
click at [684, 380] on div at bounding box center [694, 380] width 25 height 21
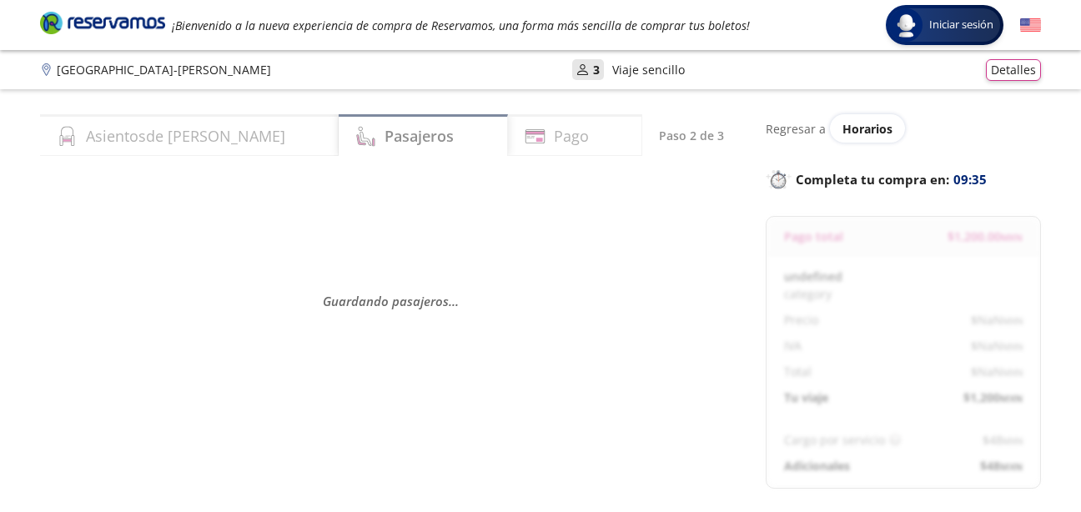
select select "MX"
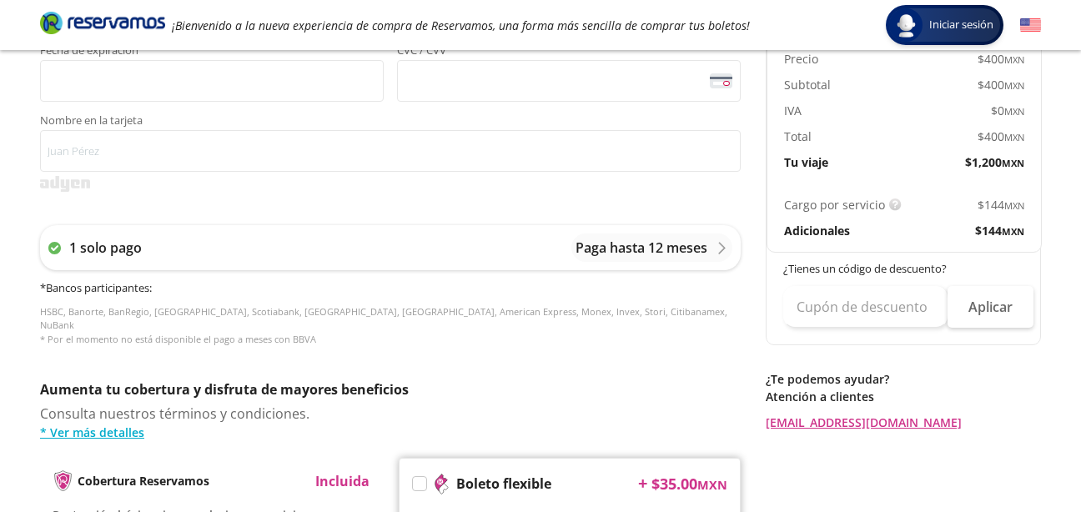
scroll to position [571, 0]
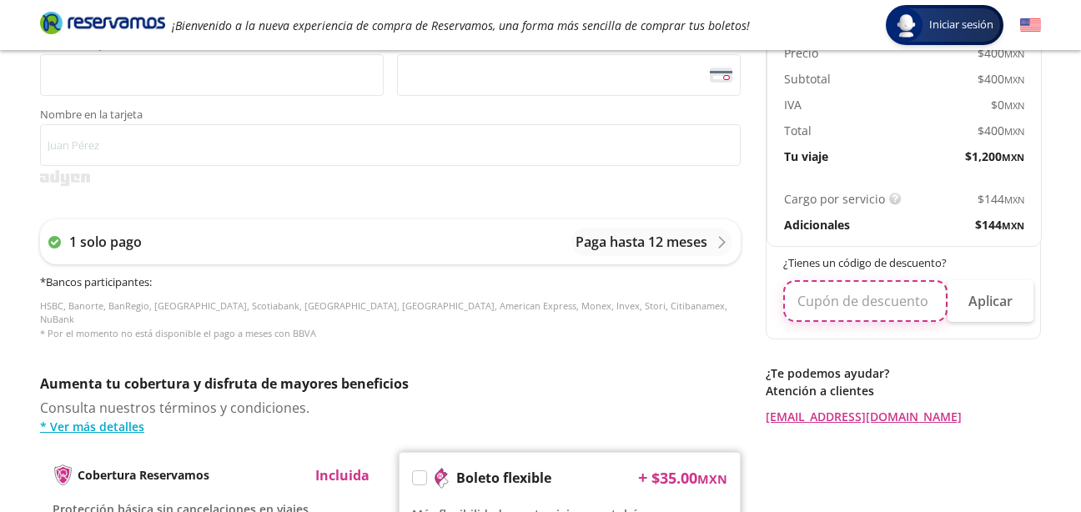
click at [873, 303] on input "text" at bounding box center [865, 301] width 164 height 42
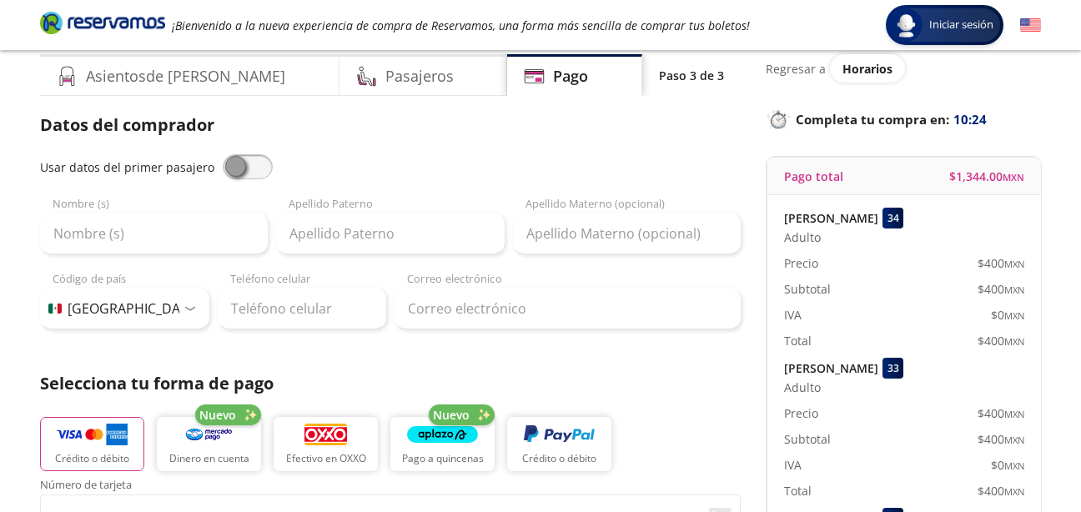
scroll to position [0, 0]
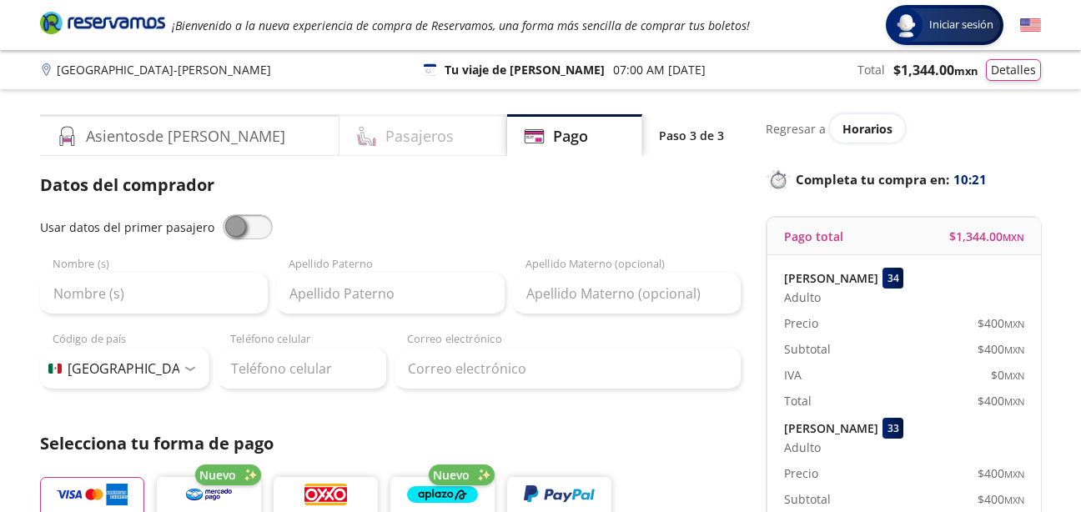
click at [385, 140] on h4 "Pasajeros" at bounding box center [419, 136] width 68 height 23
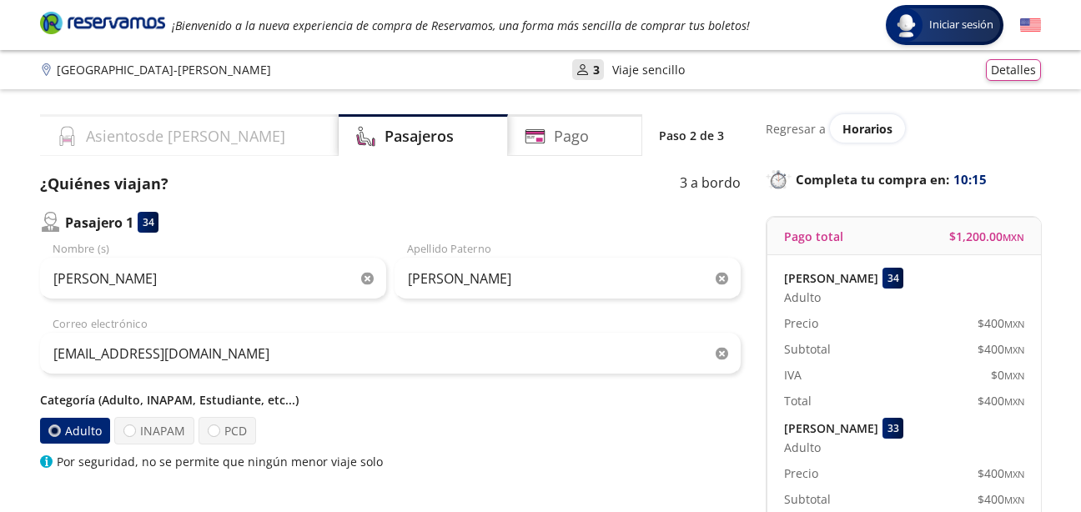
click at [168, 133] on h4 "Asientos de [PERSON_NAME]" at bounding box center [185, 136] width 199 height 23
